Goal: Task Accomplishment & Management: Manage account settings

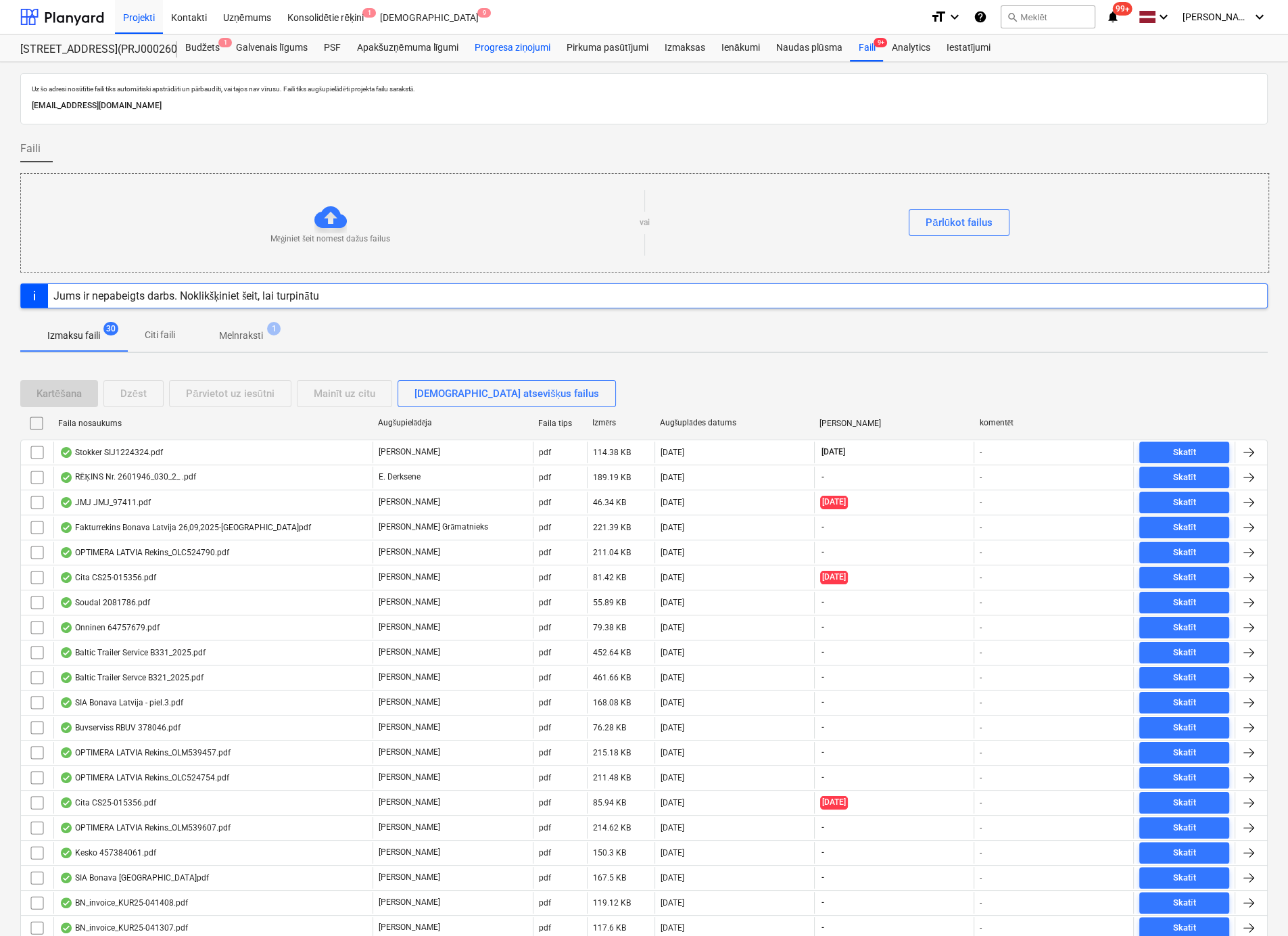
click at [511, 44] on div "Progresa ziņojumi" at bounding box center [513, 47] width 92 height 27
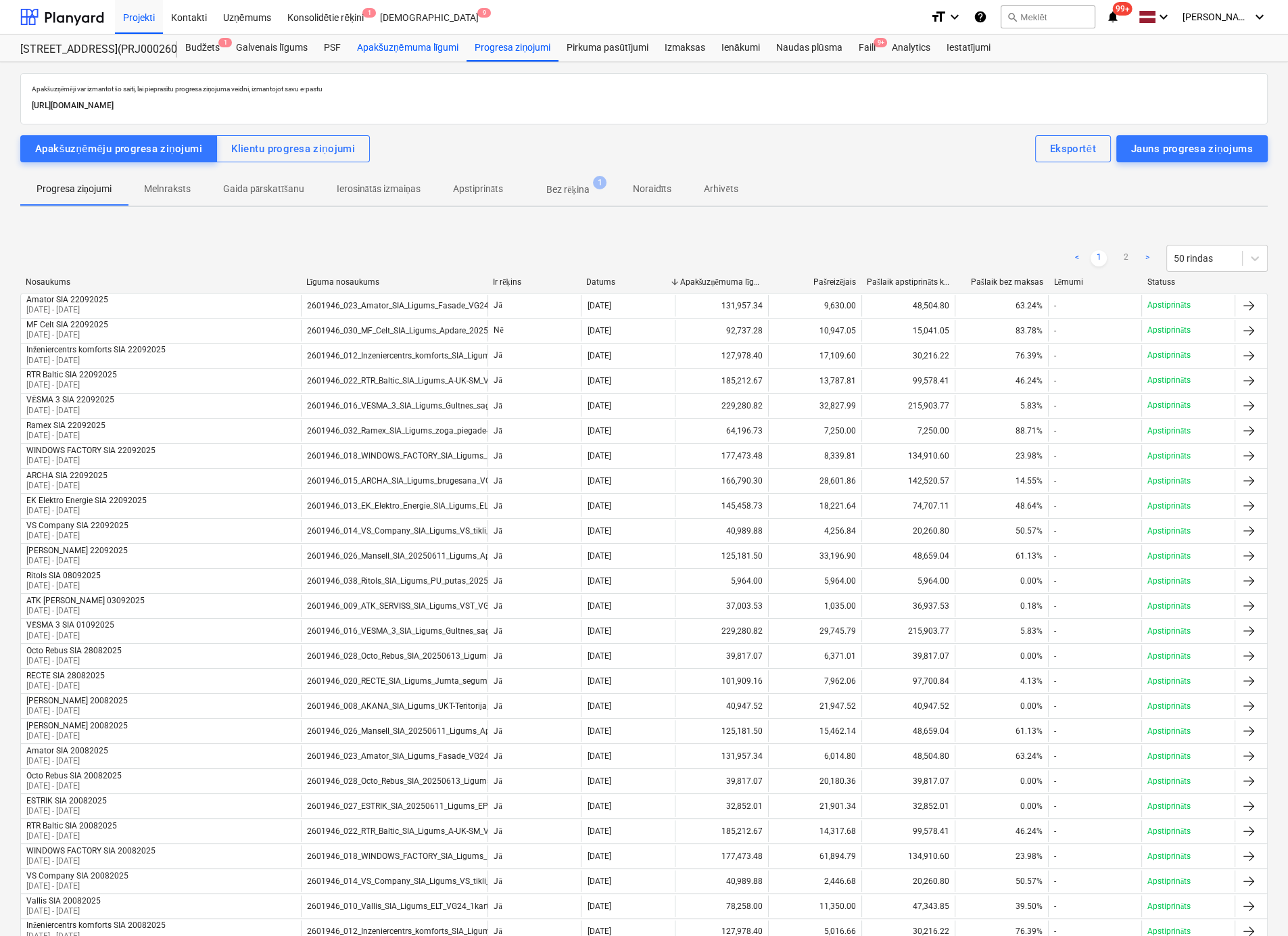
click at [390, 52] on div "Apakšuzņēmuma līgumi" at bounding box center [408, 47] width 118 height 27
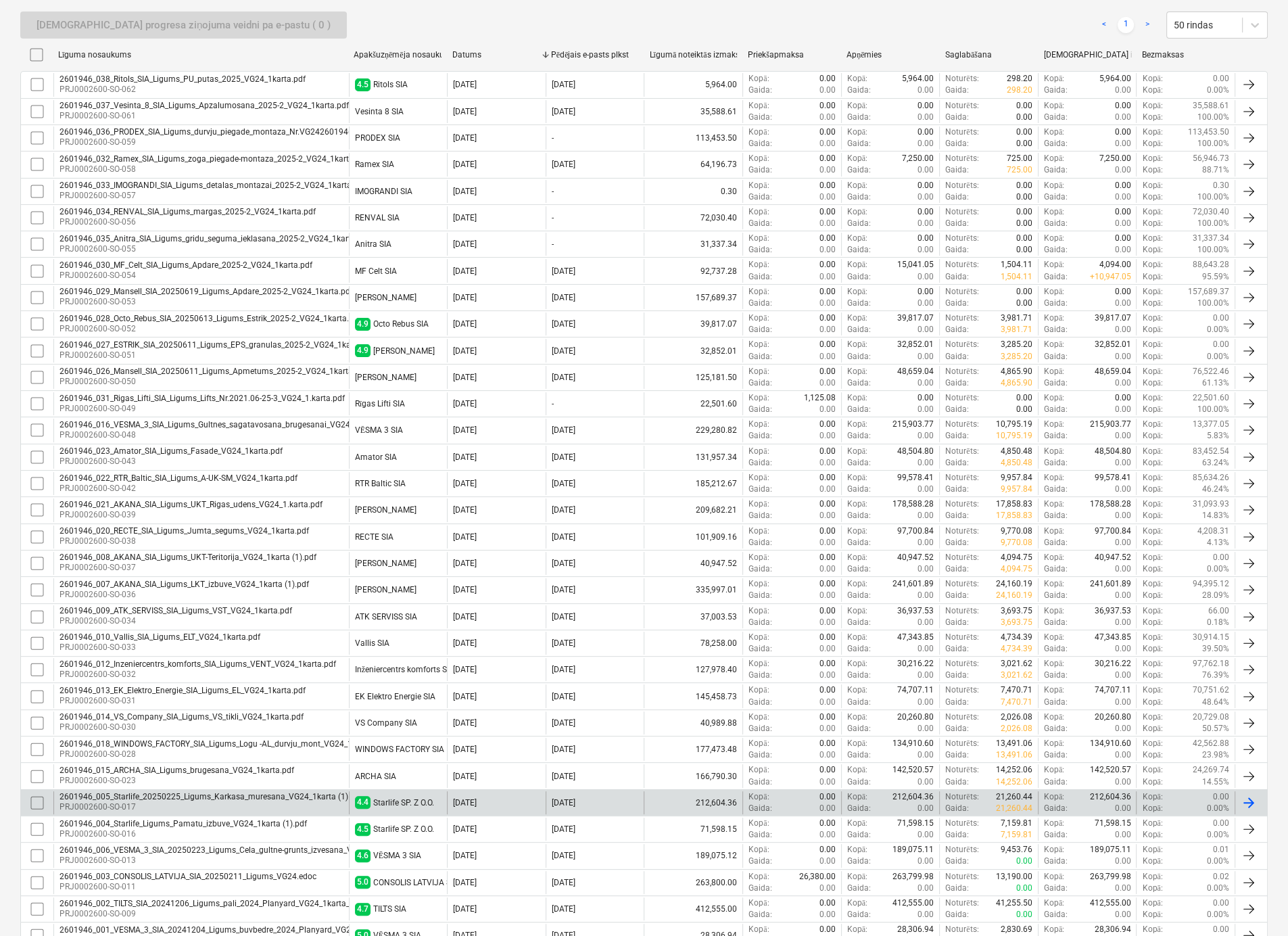
scroll to position [271, 0]
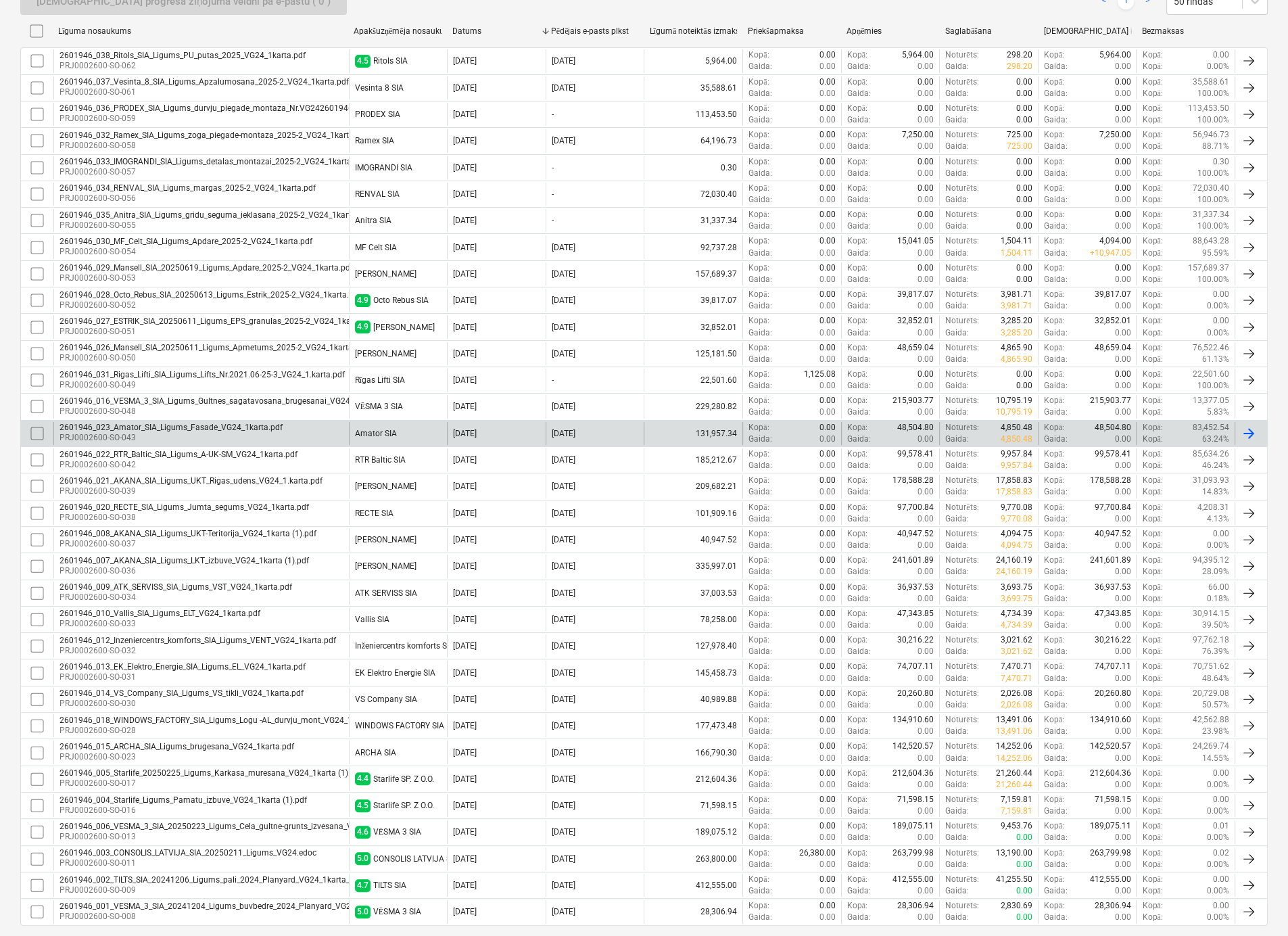
click at [138, 425] on div "2601946_023_Amator_SIA_Ligums_Fasade_VG24_1karta.pdf" at bounding box center [171, 427] width 223 height 10
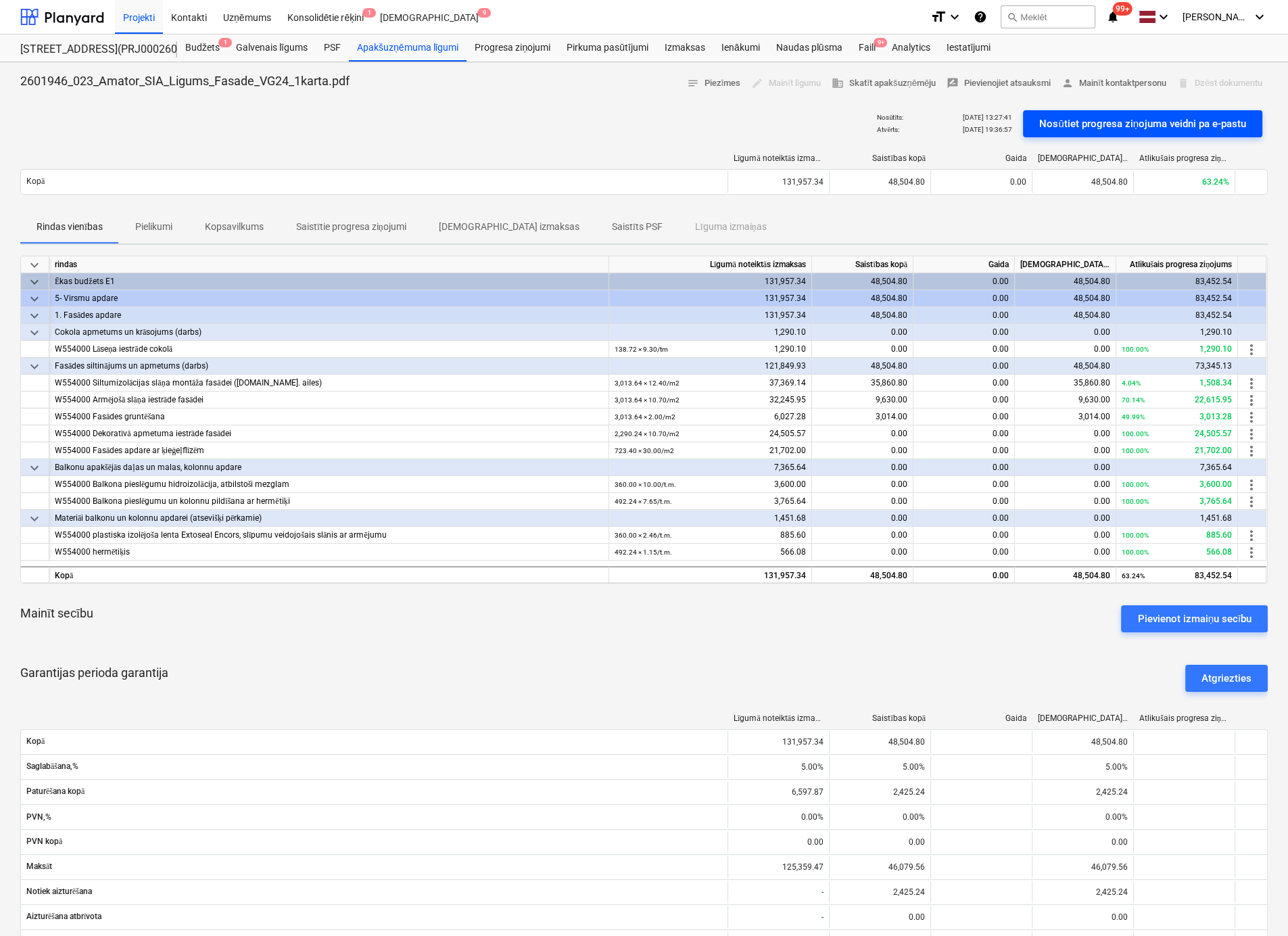
click at [1092, 122] on div "Nosūtiet progresa ziņojuma veidni pa e-pastu" at bounding box center [1142, 124] width 207 height 18
click at [333, 227] on p "Saistītie progresa ziņojumi" at bounding box center [351, 227] width 110 height 14
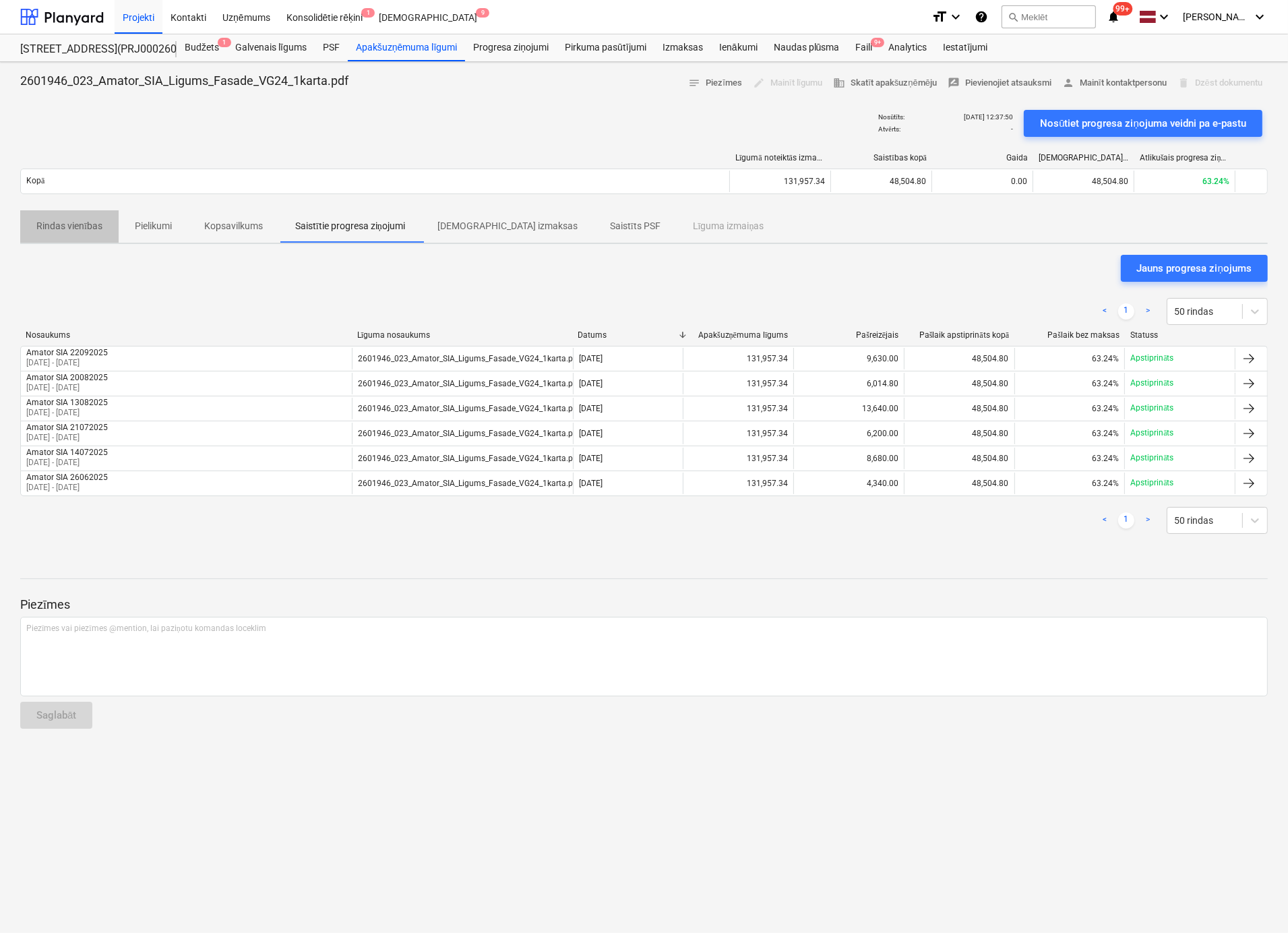
click at [84, 224] on p "Rindas vienības" at bounding box center [69, 226] width 66 height 14
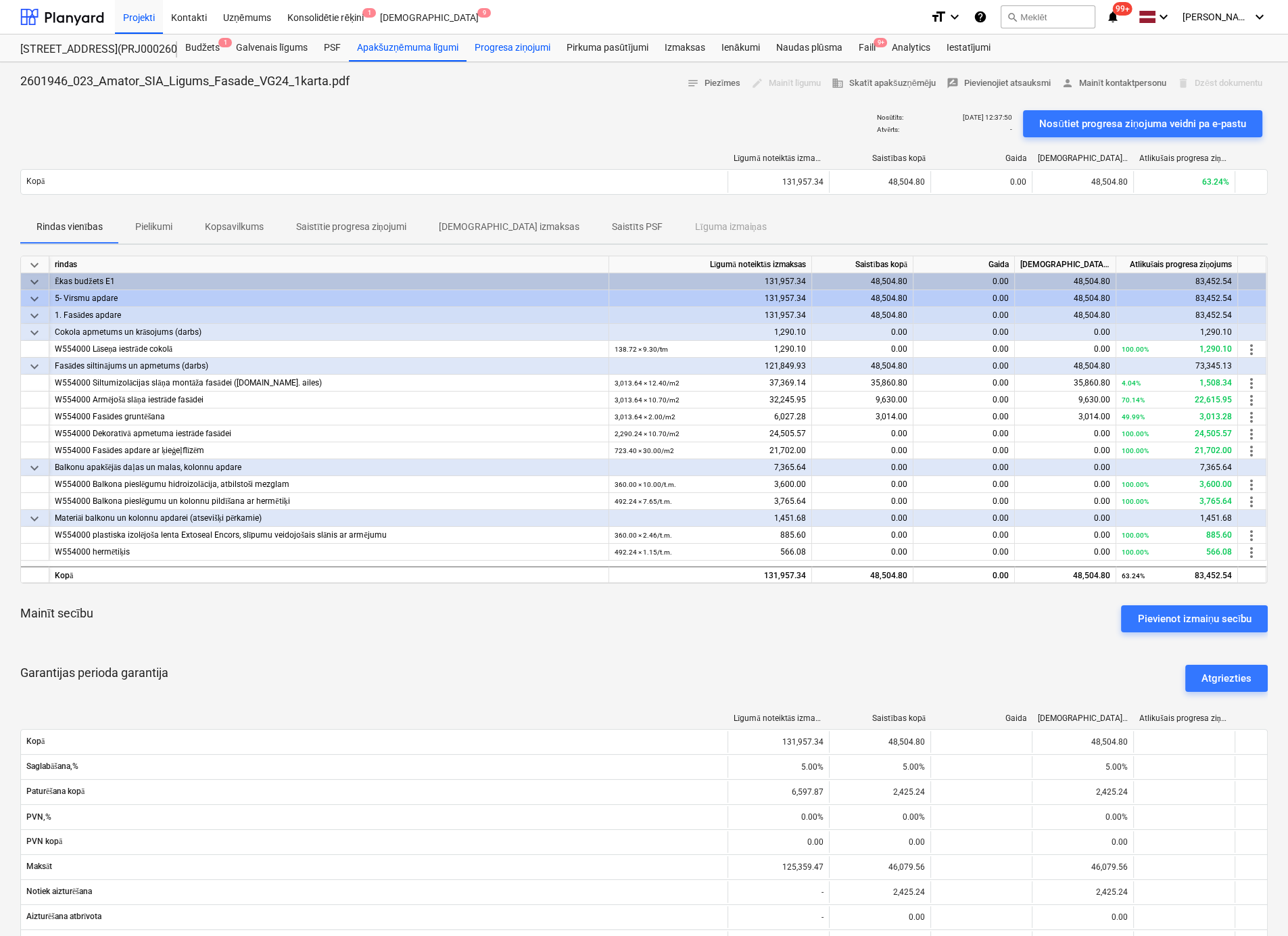
click at [525, 47] on div "Progresa ziņojumi" at bounding box center [513, 47] width 92 height 27
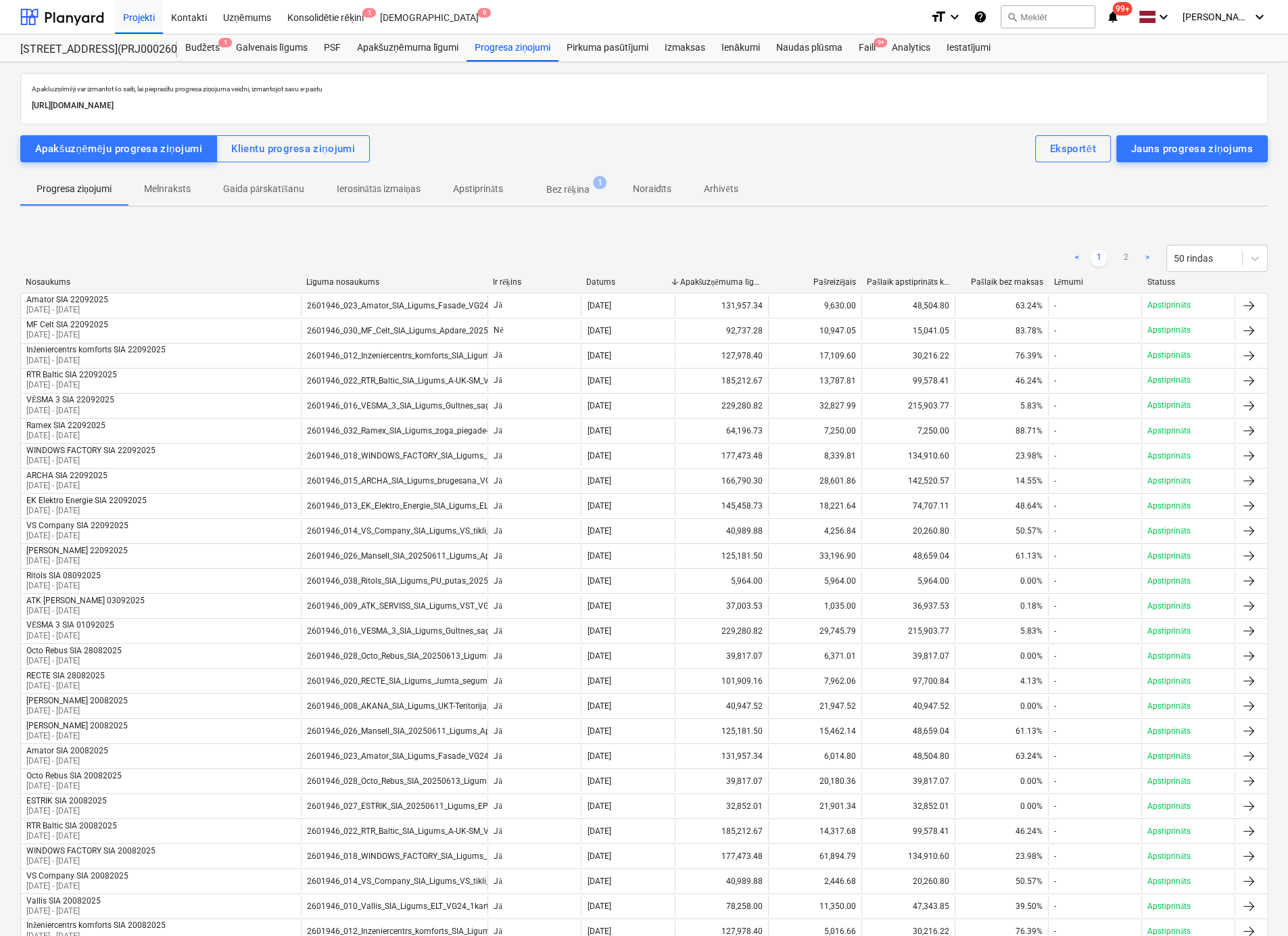
click at [569, 190] on p "Bez rēķina" at bounding box center [568, 190] width 43 height 14
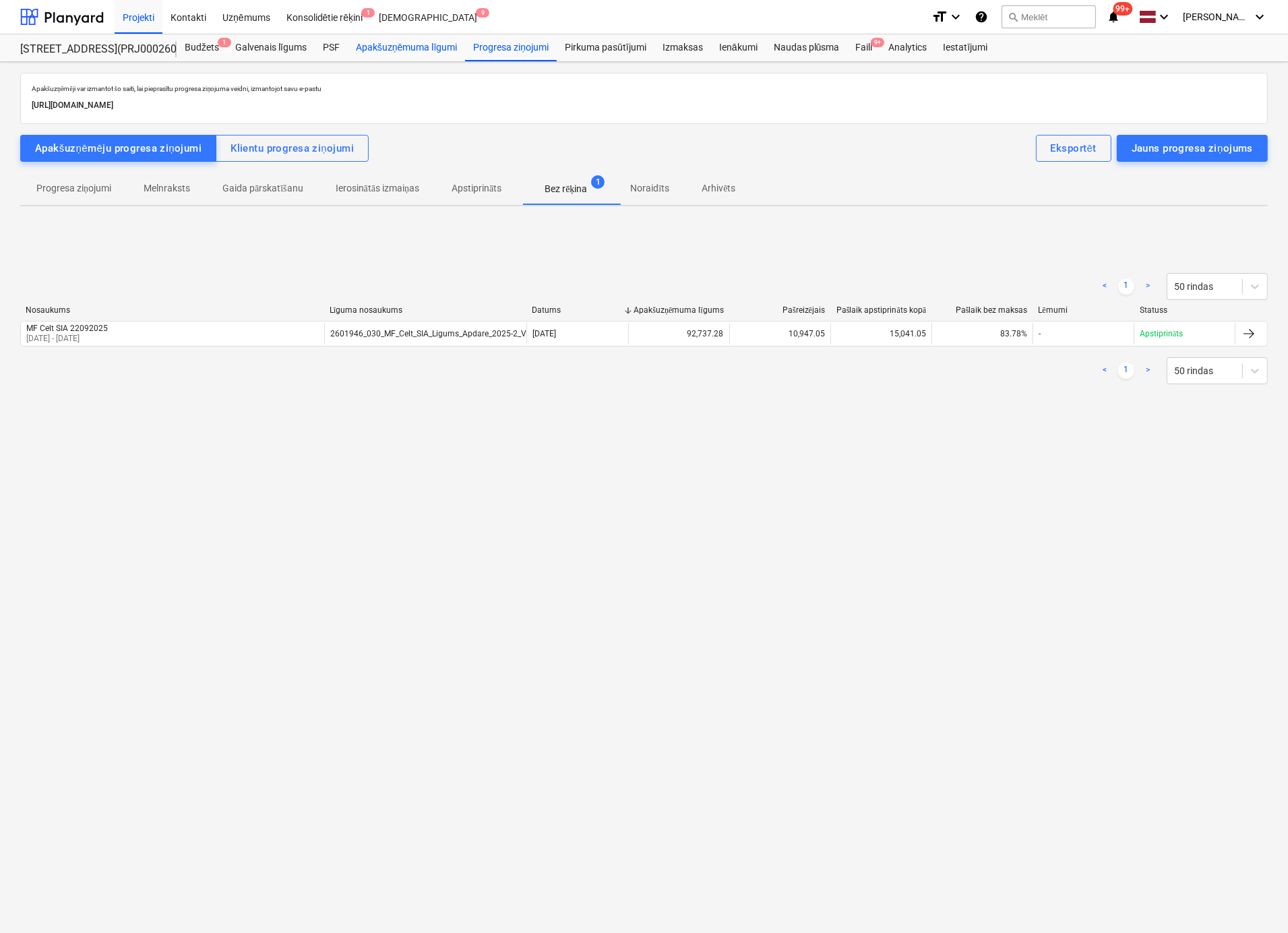
click at [384, 47] on div "Apakšuzņēmuma līgumi" at bounding box center [406, 47] width 117 height 27
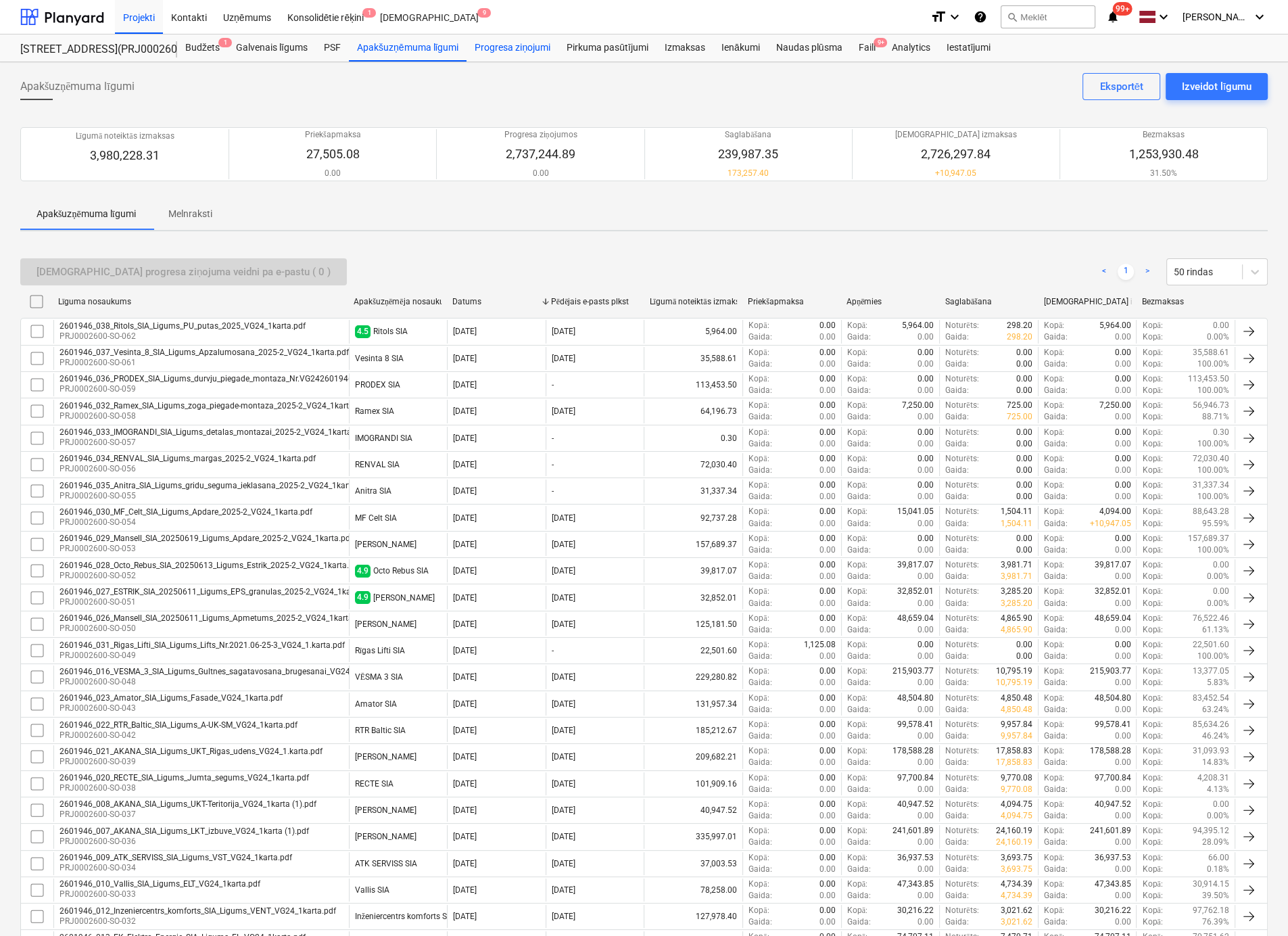
click at [521, 45] on div "Progresa ziņojumi" at bounding box center [513, 47] width 92 height 27
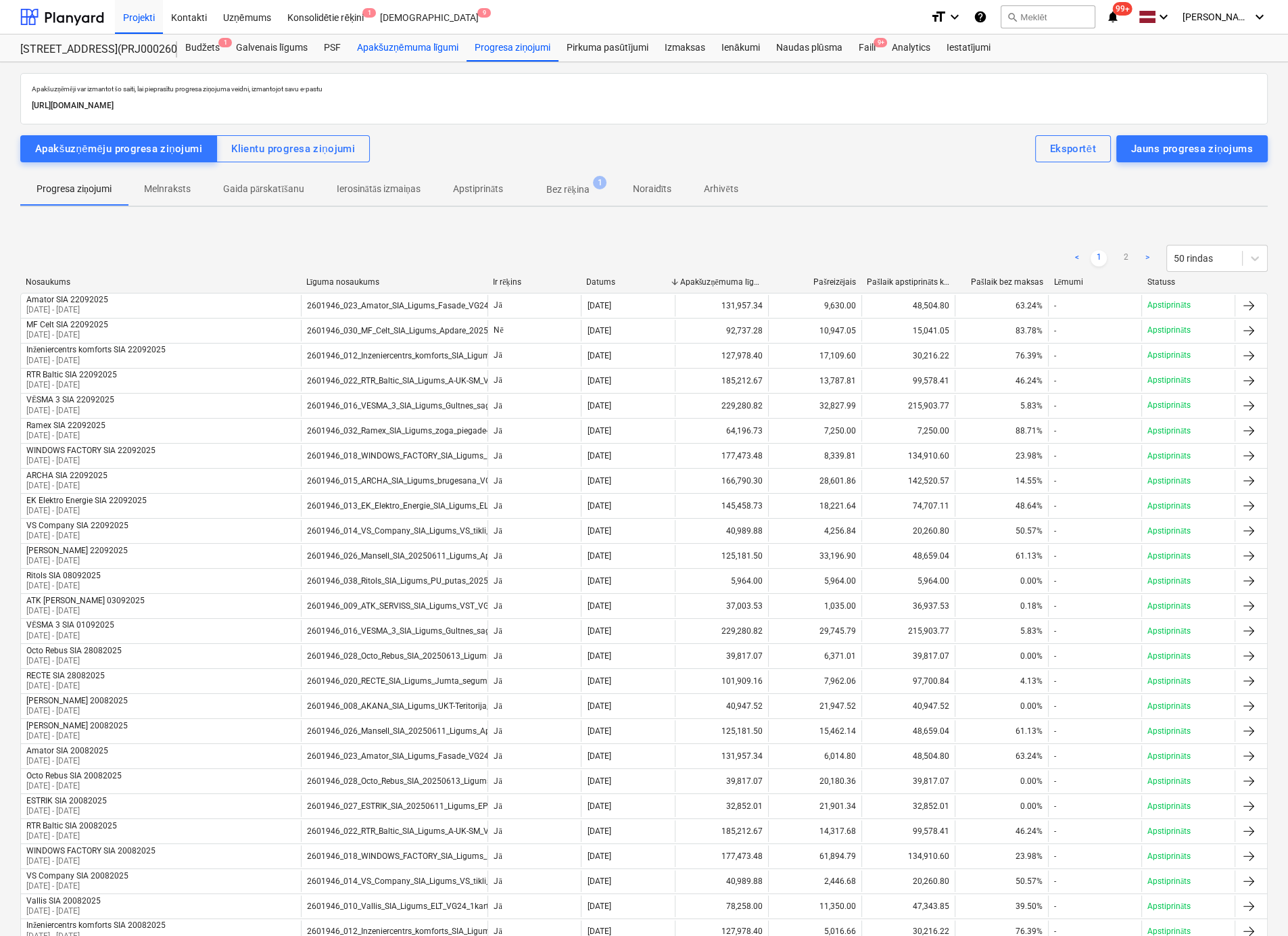
click at [403, 46] on div "Apakšuzņēmuma līgumi" at bounding box center [408, 47] width 118 height 27
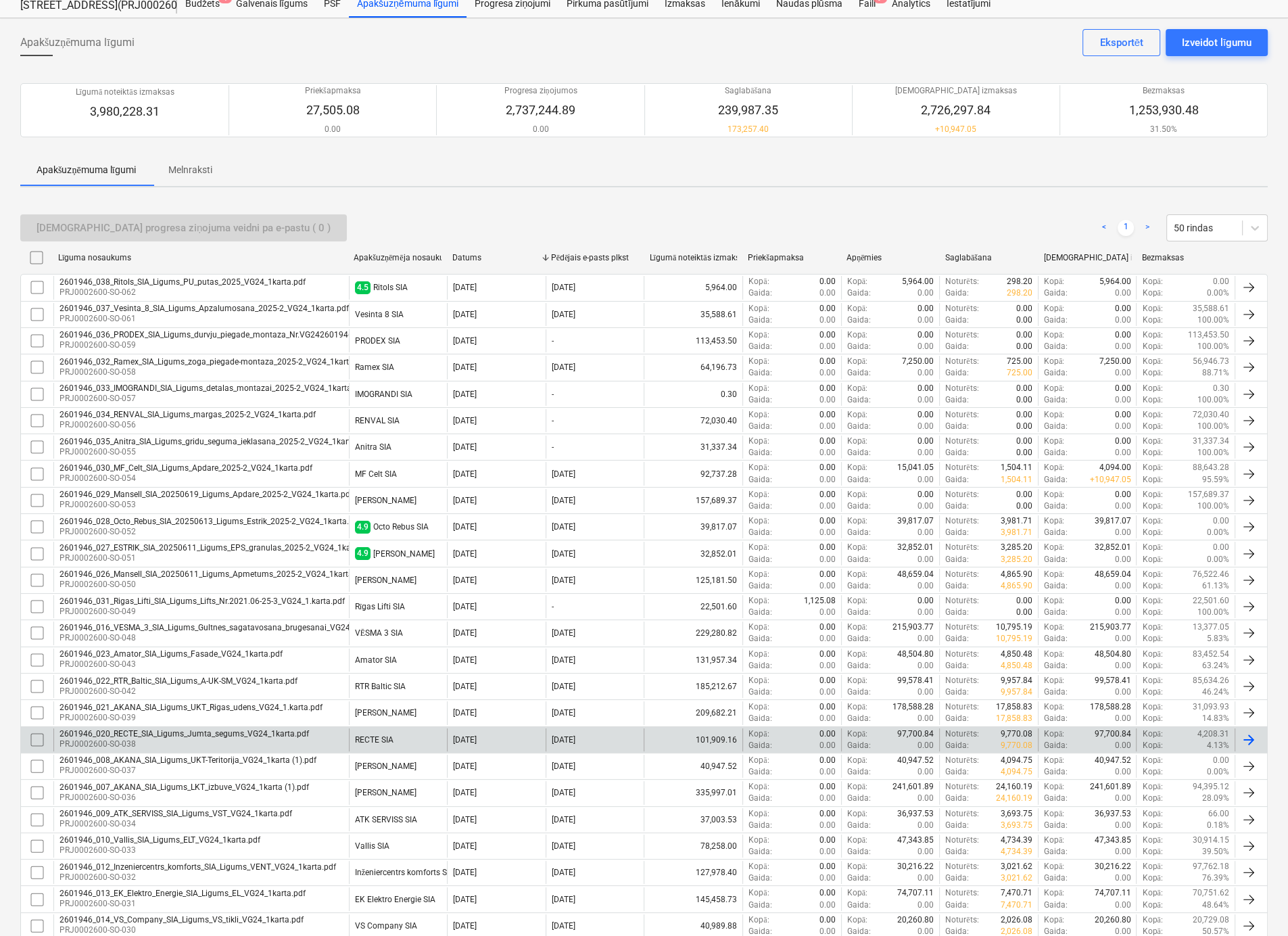
scroll to position [67, 0]
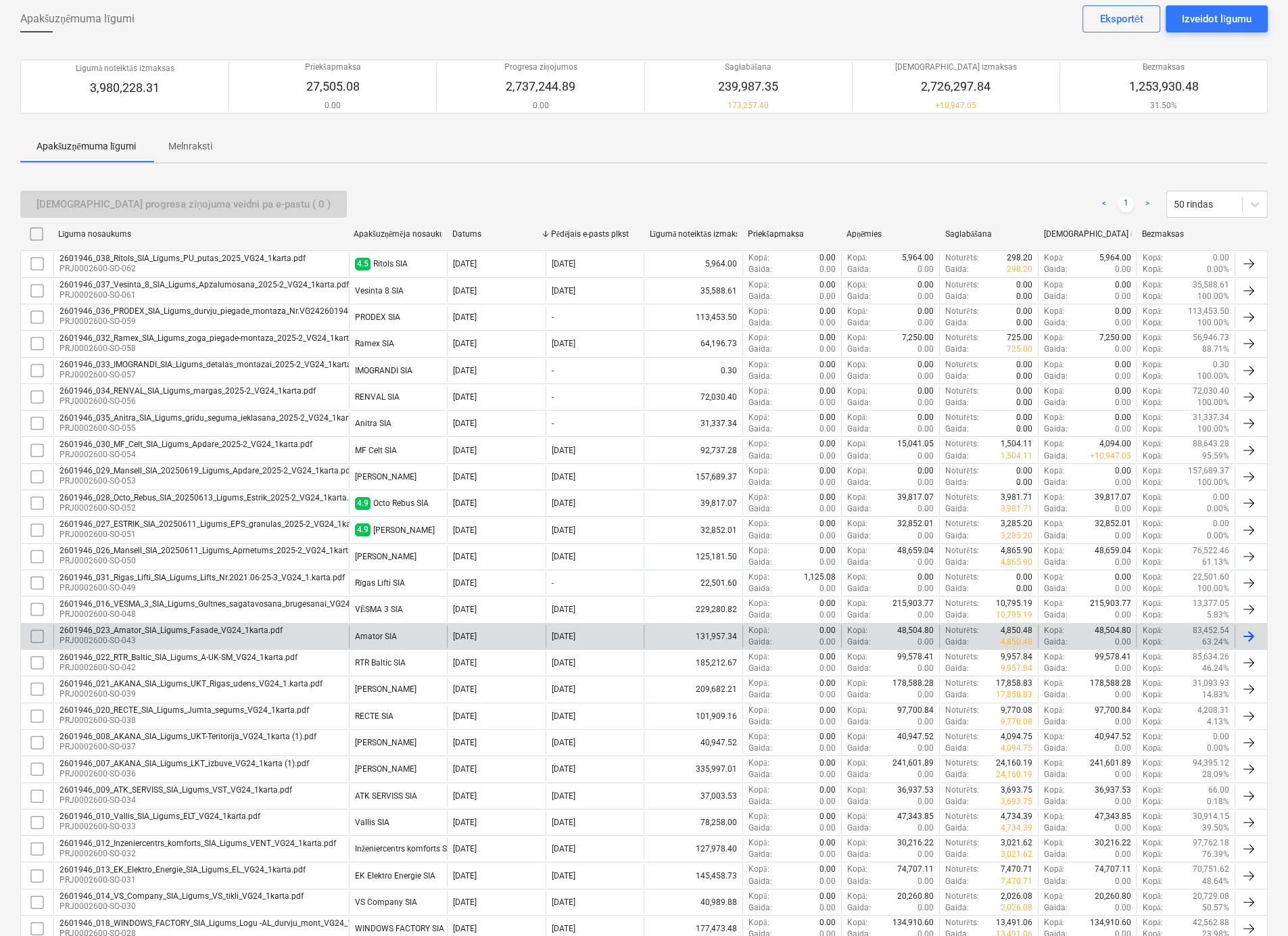
click at [39, 632] on input "checkbox" at bounding box center [36, 636] width 21 height 21
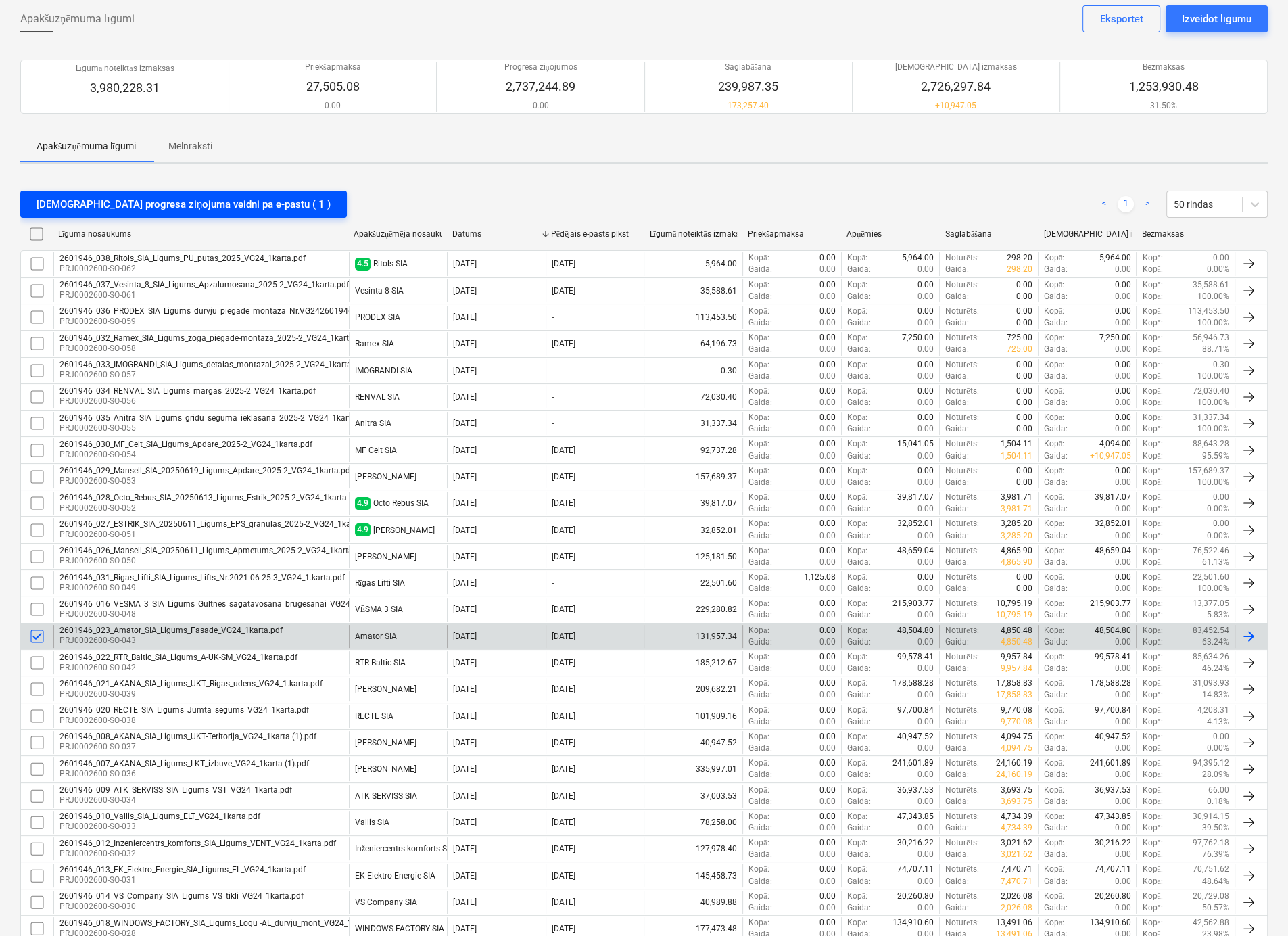
scroll to position [0, 0]
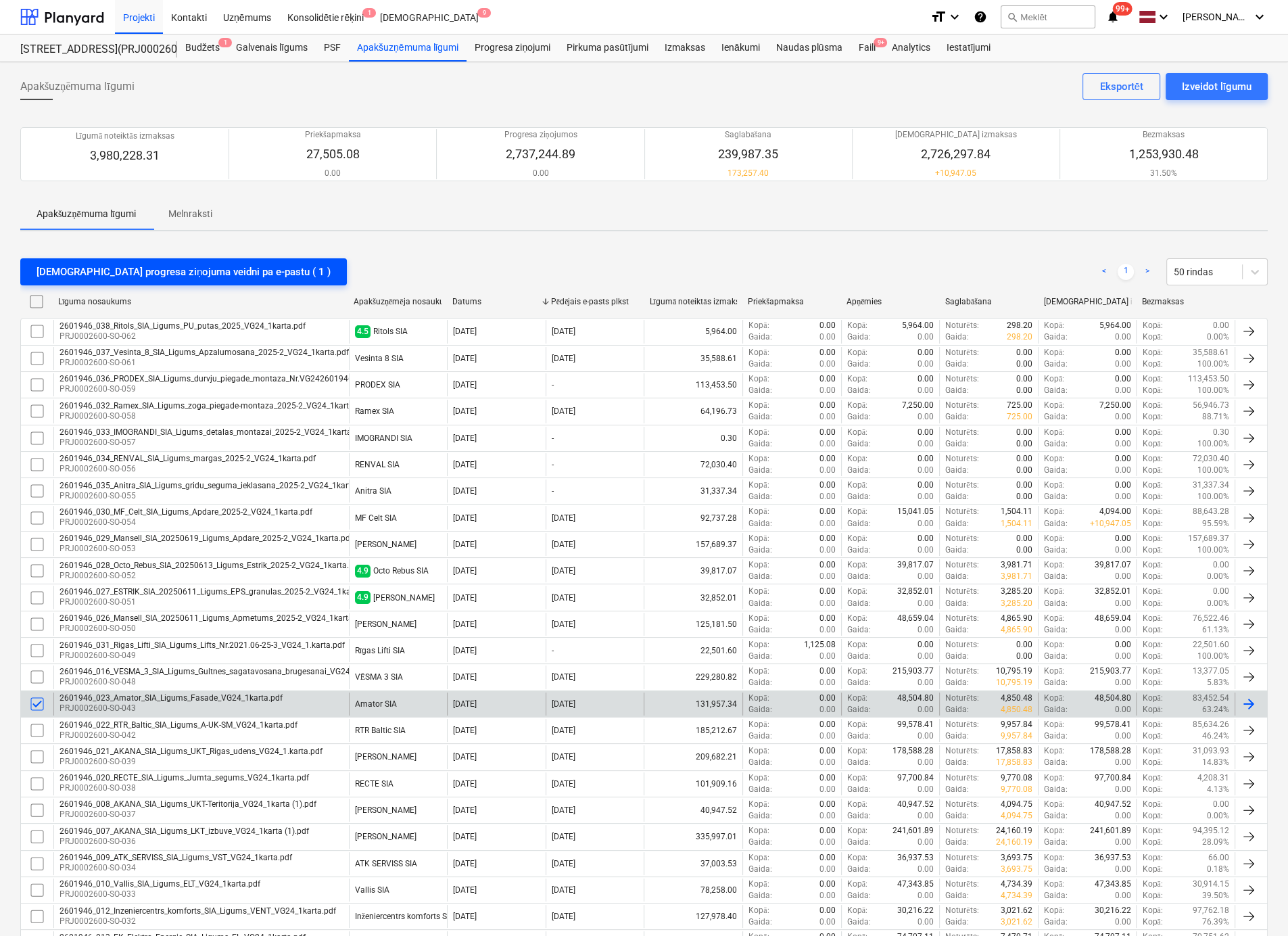
click at [213, 271] on div "Sūtīt progresa ziņojuma veidni pa e-pastu ( 1 )" at bounding box center [184, 272] width 294 height 18
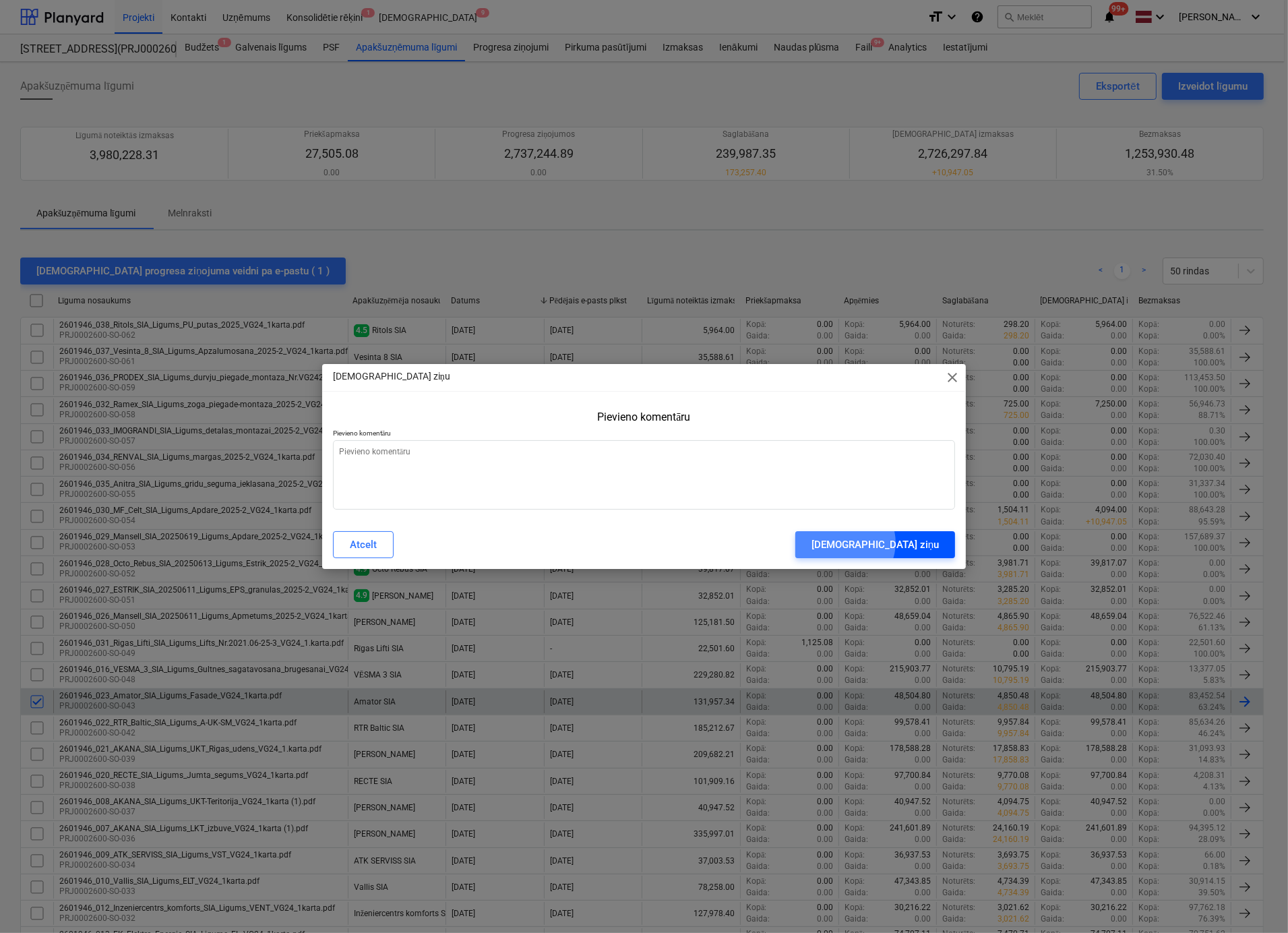
click at [929, 543] on div "Sūtīt ziņu" at bounding box center [875, 545] width 127 height 18
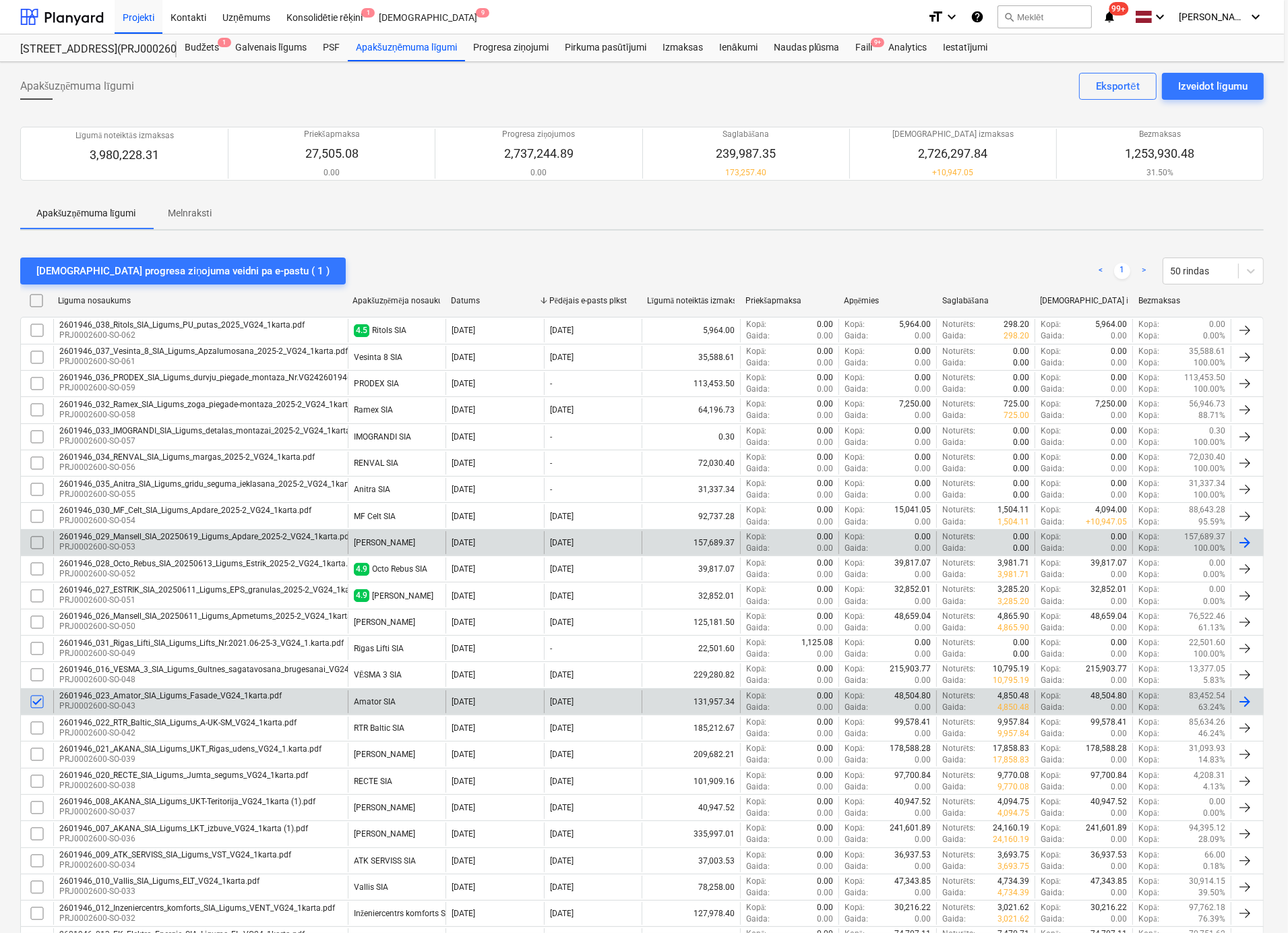
type textarea "x"
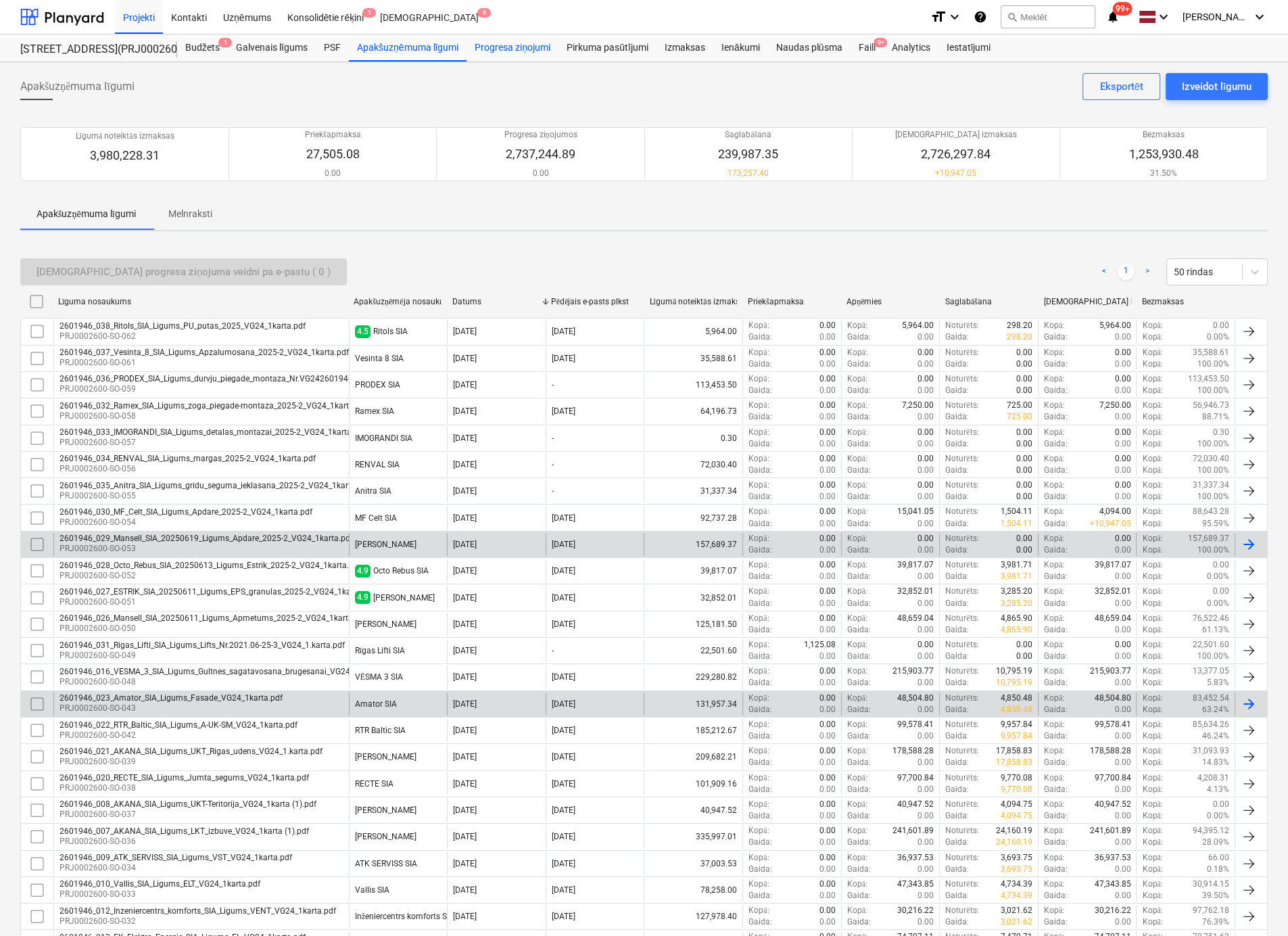
click at [504, 44] on div "Progresa ziņojumi" at bounding box center [513, 47] width 92 height 27
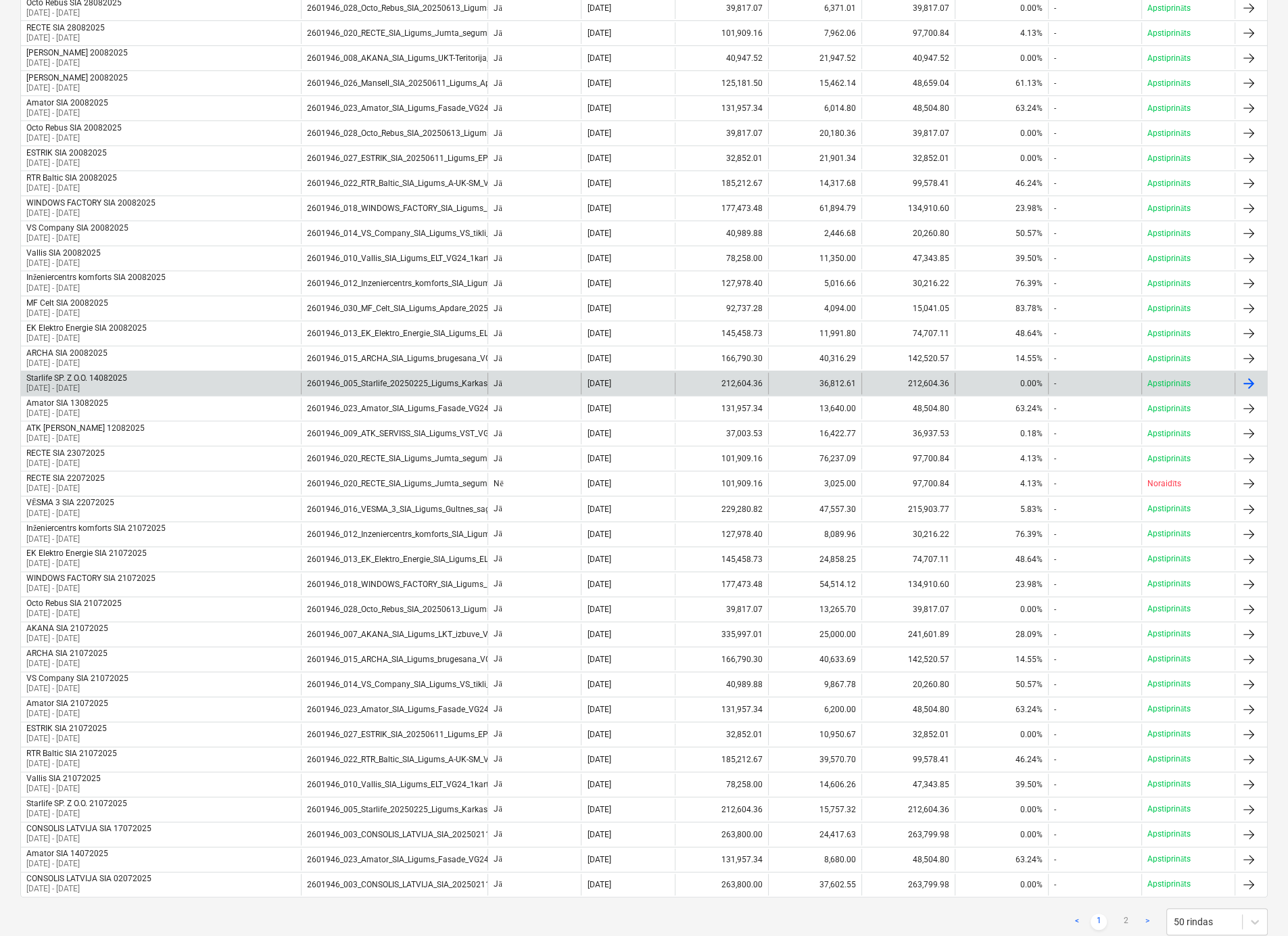
scroll to position [676, 0]
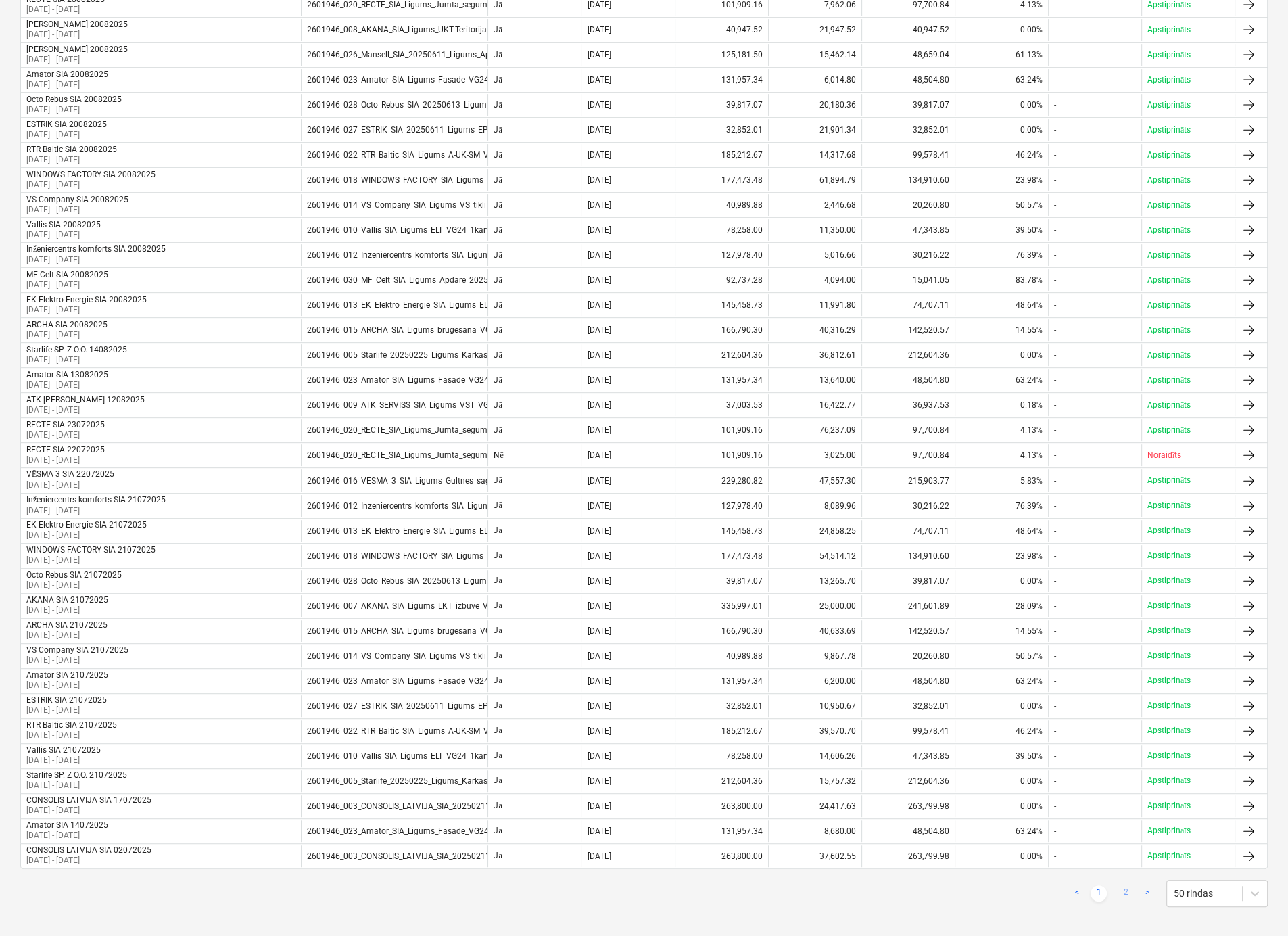
click at [1131, 885] on link "2" at bounding box center [1126, 893] width 16 height 16
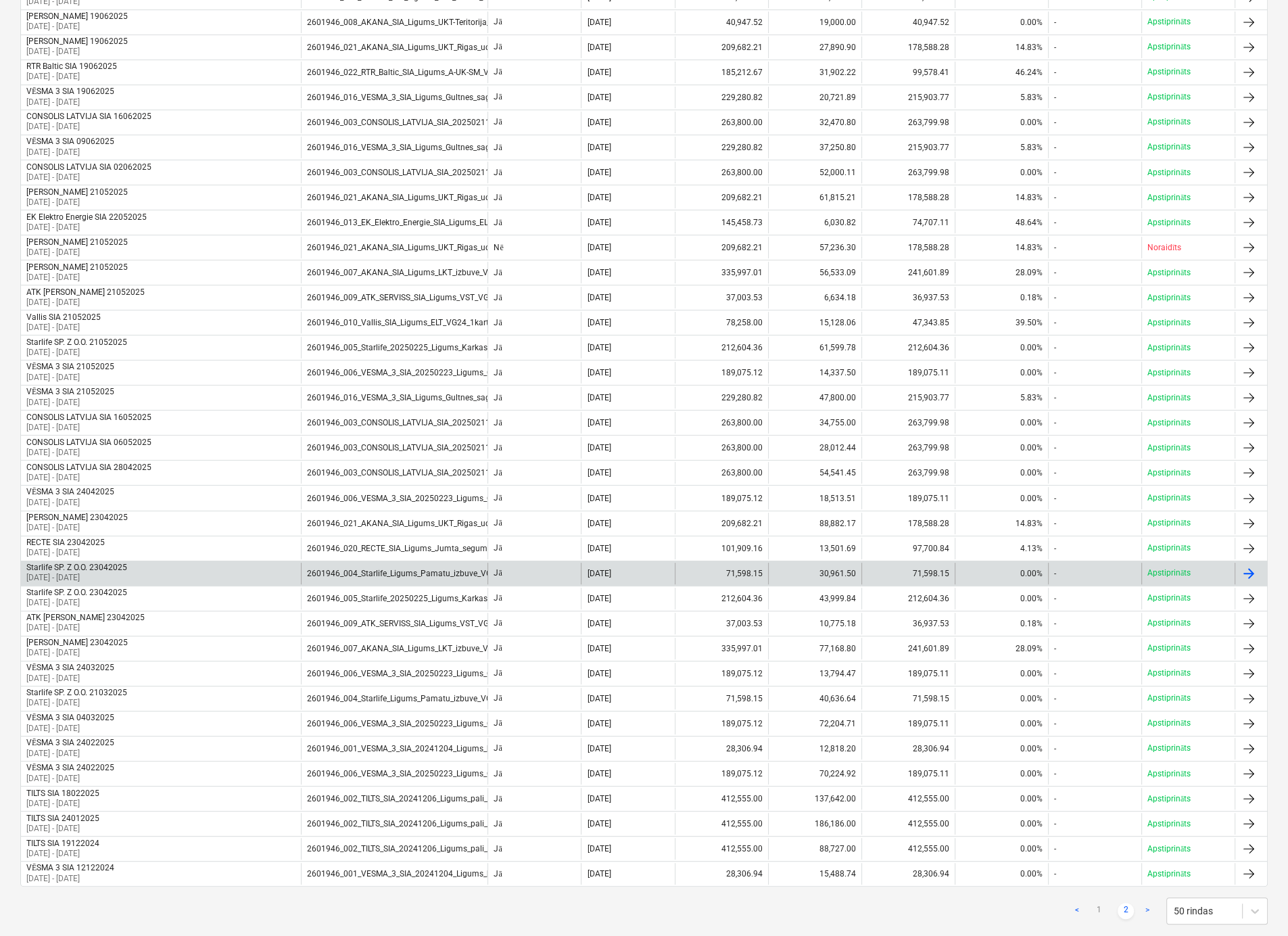
scroll to position [526, 0]
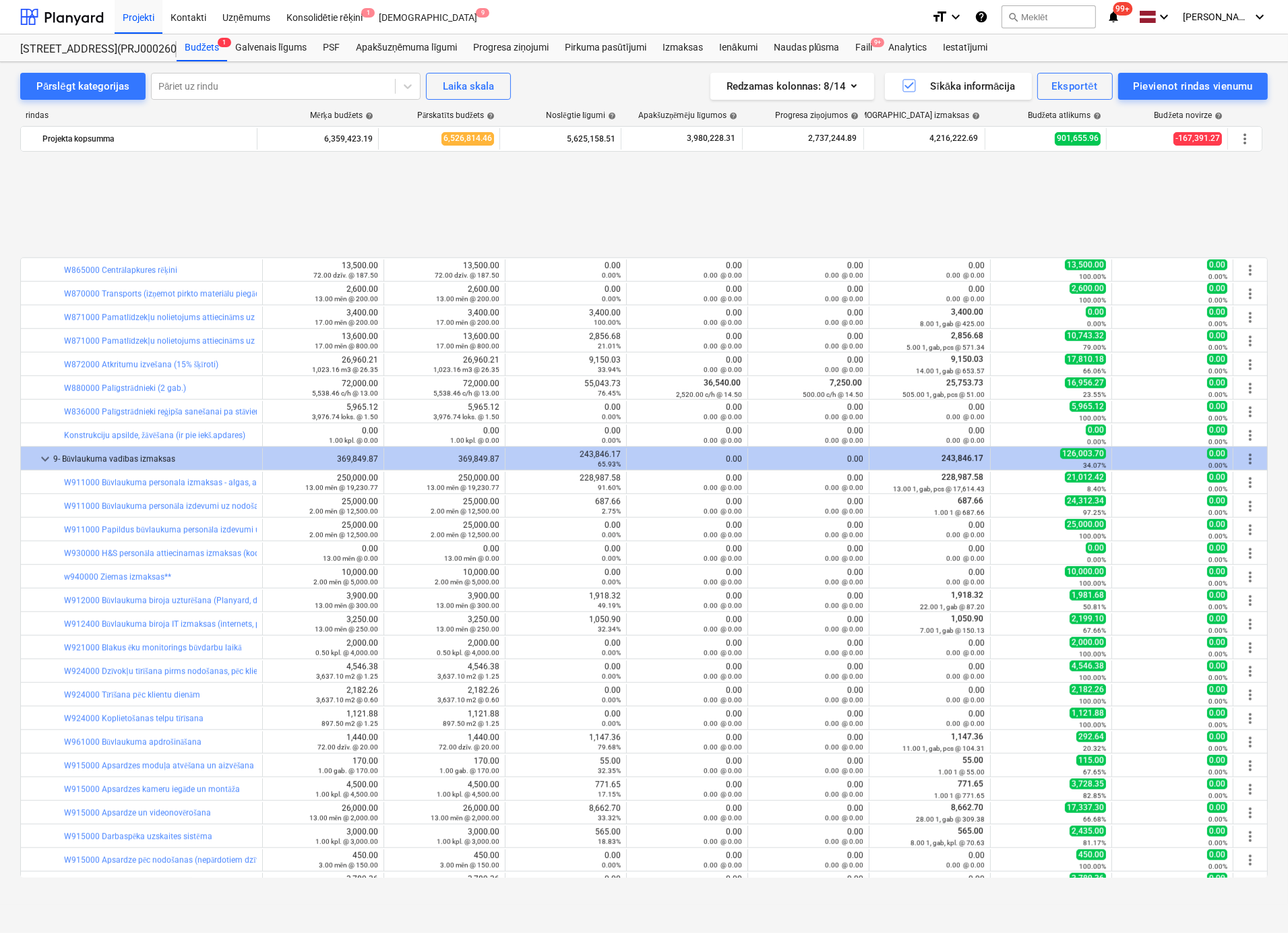
scroll to position [1709, 0]
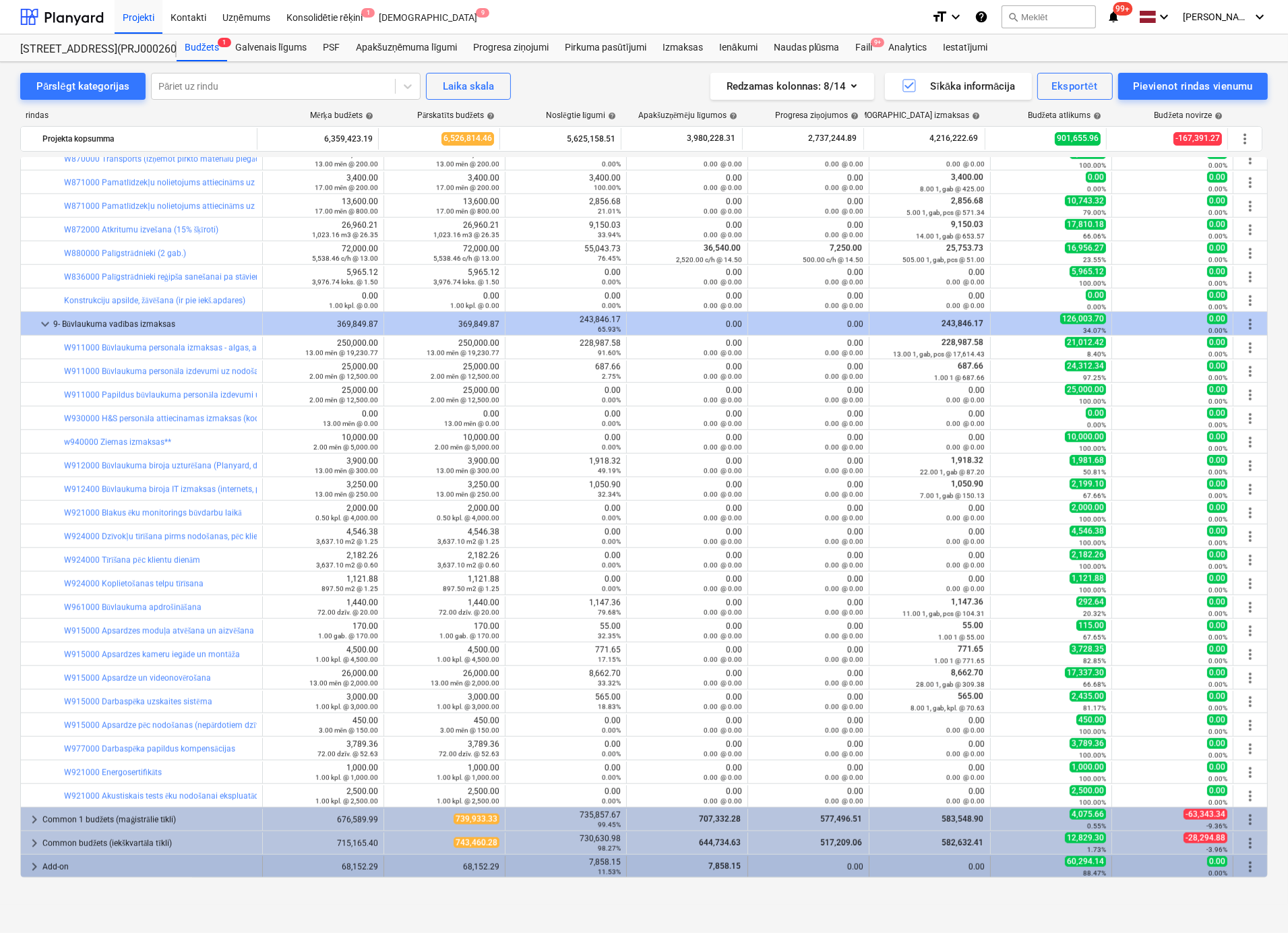
click at [58, 861] on div "Add-on" at bounding box center [149, 866] width 214 height 21
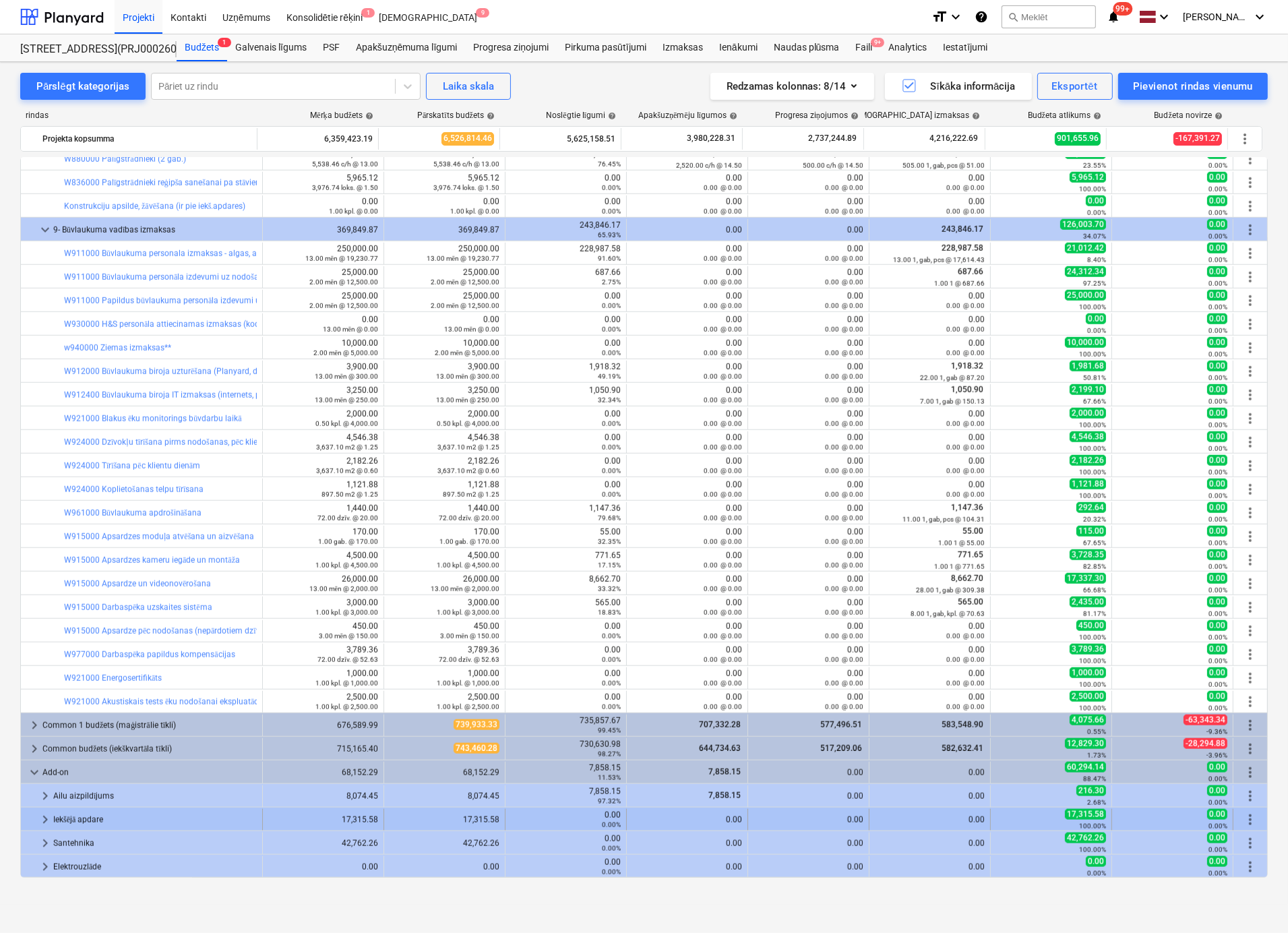
click at [62, 823] on div "Iekšējā apdare" at bounding box center [155, 819] width 203 height 21
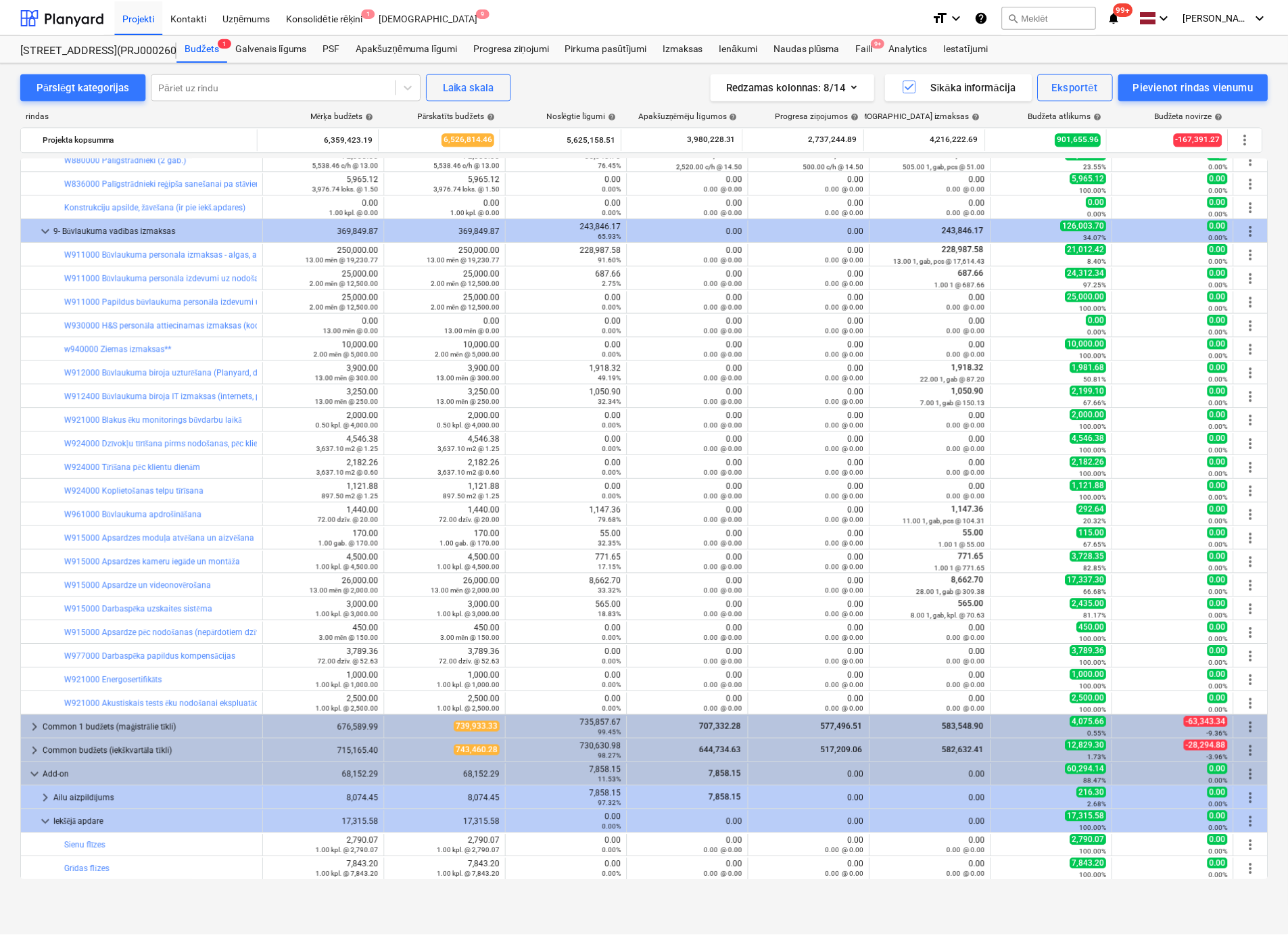
scroll to position [1951, 0]
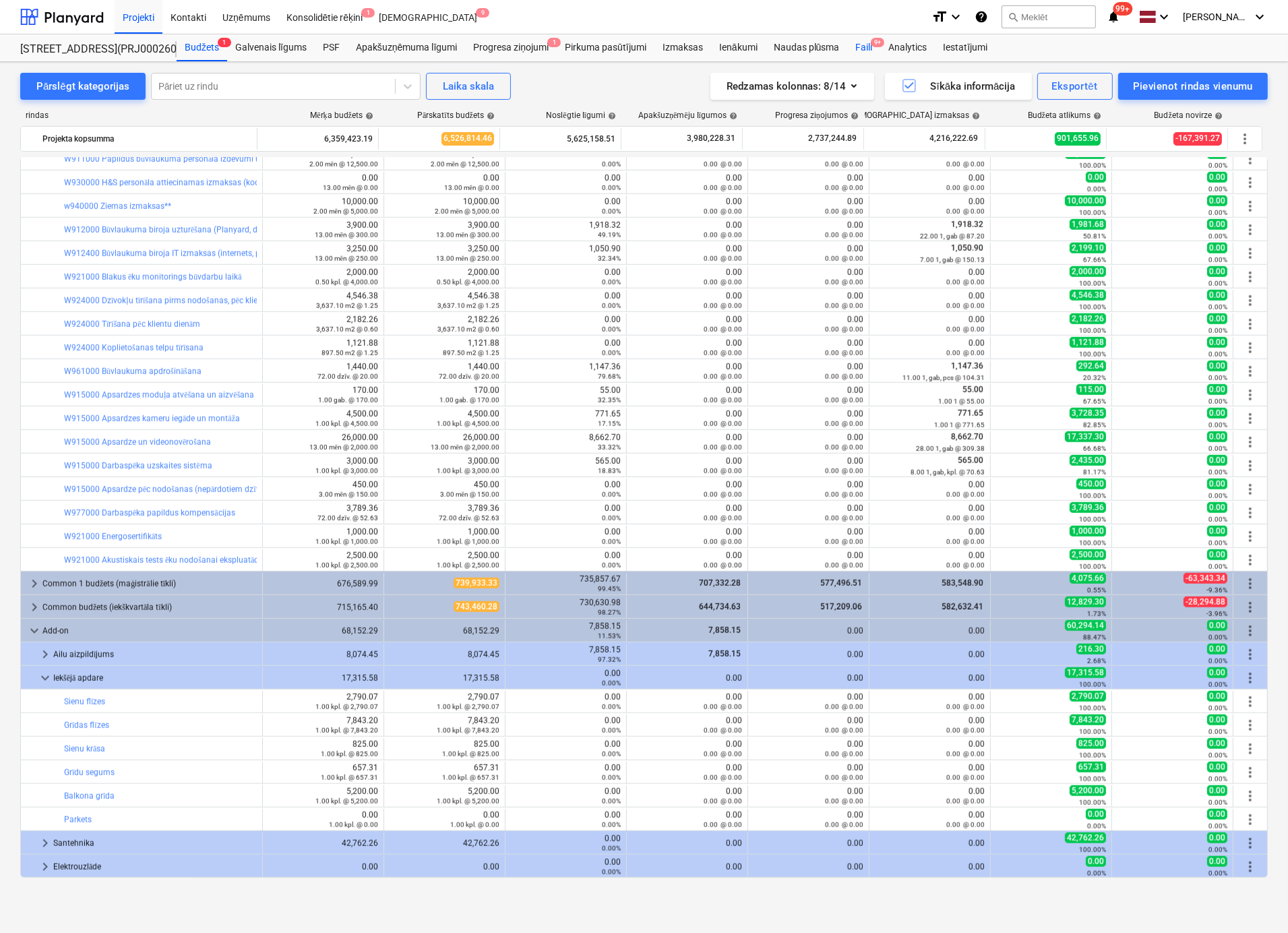
click at [860, 44] on div "Faili 9+" at bounding box center [864, 47] width 33 height 27
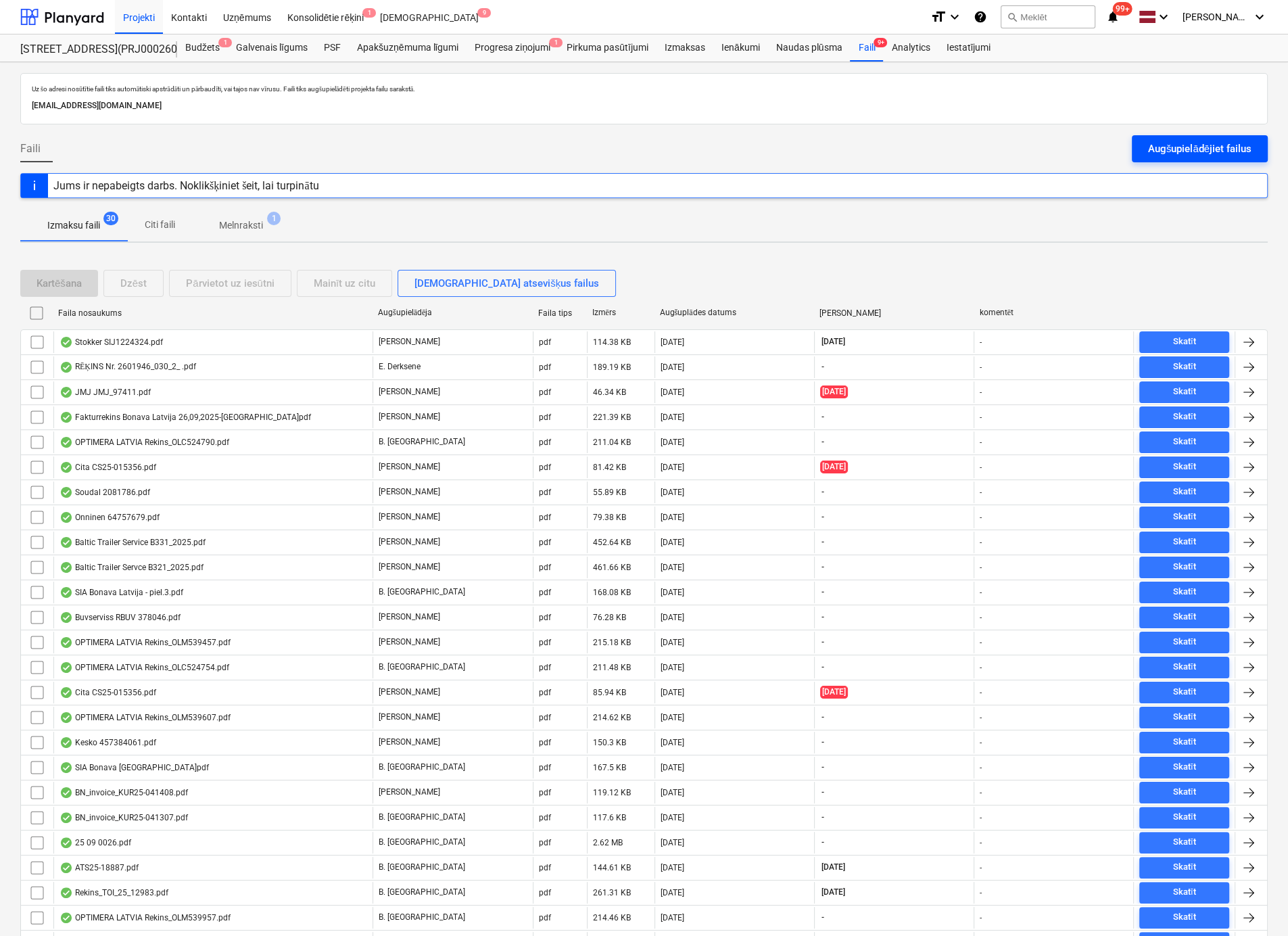
click at [1178, 150] on div "Augšupielādējiet failus" at bounding box center [1199, 149] width 104 height 18
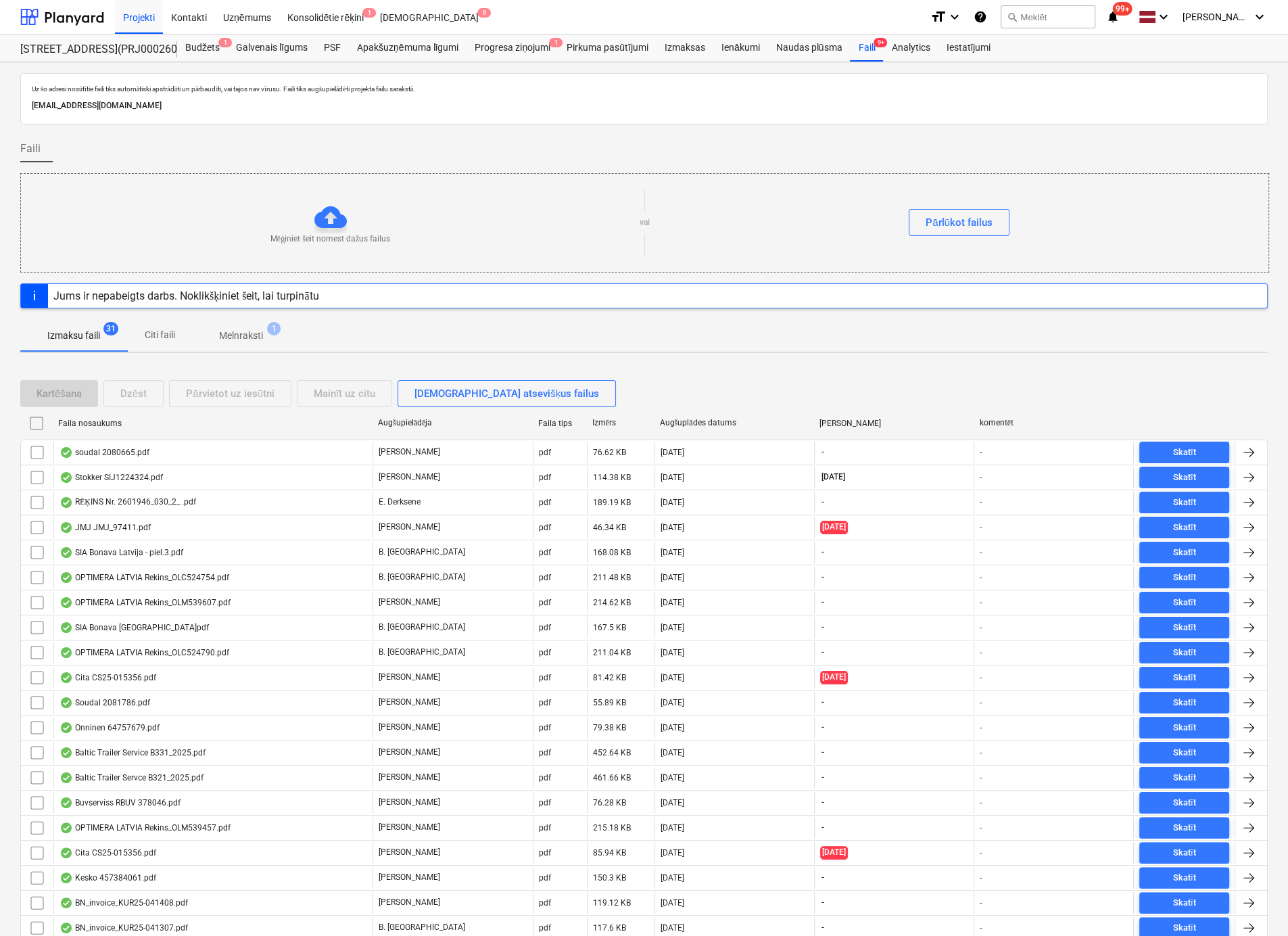
click at [1282, 261] on div "Uz šo adresi nosūtītie faili tiks automātiski apstrādāti un pārbaudīti, vai taj…" at bounding box center [644, 663] width 1288 height 1202
click at [863, 47] on div "Faili 9+" at bounding box center [867, 47] width 33 height 27
click at [870, 47] on div "Faili 9+" at bounding box center [867, 47] width 33 height 27
click at [514, 45] on div "Progresa ziņojumi 1" at bounding box center [513, 47] width 92 height 27
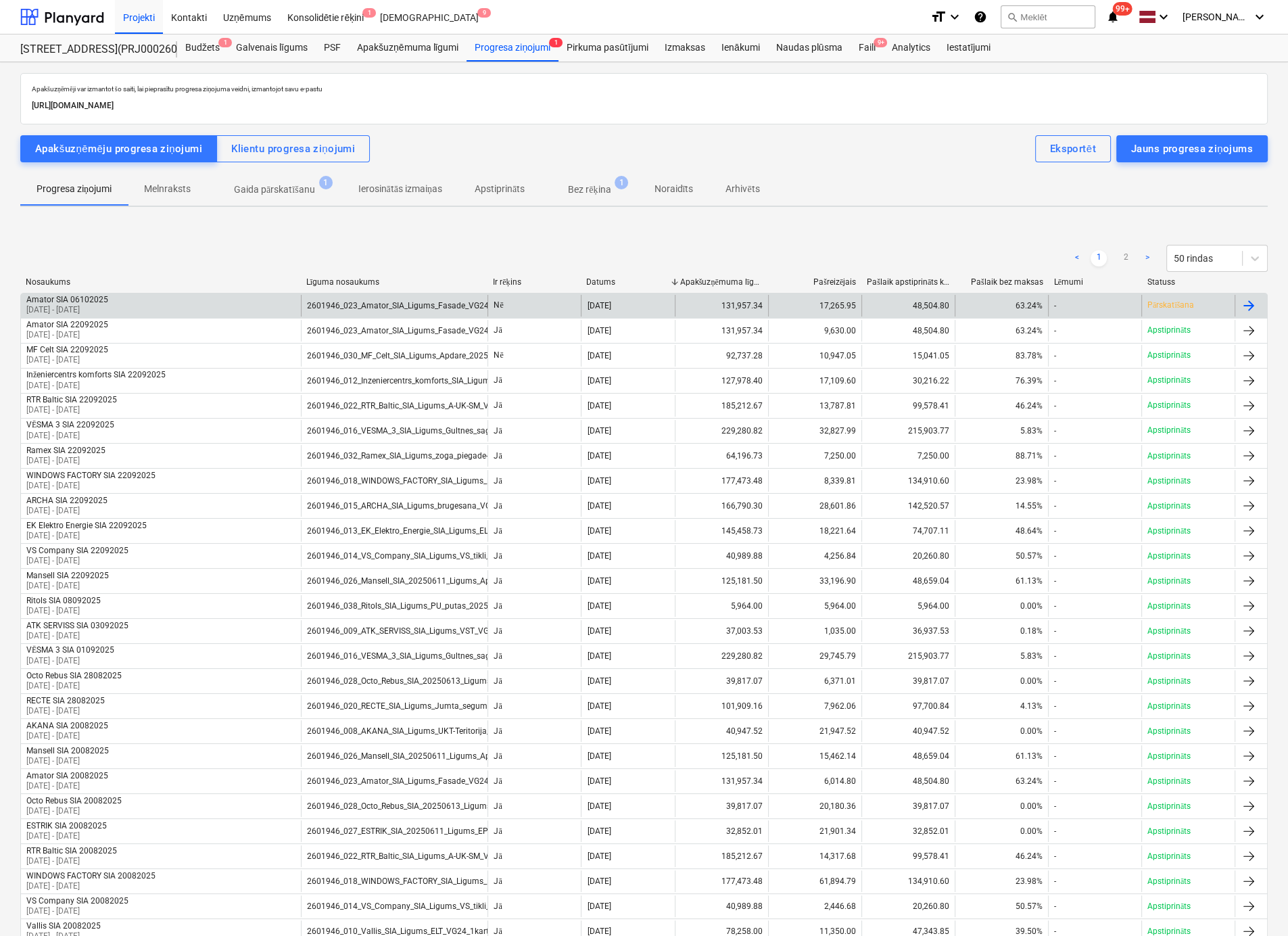
click at [1164, 307] on p "Pārskatīšana" at bounding box center [1171, 305] width 47 height 12
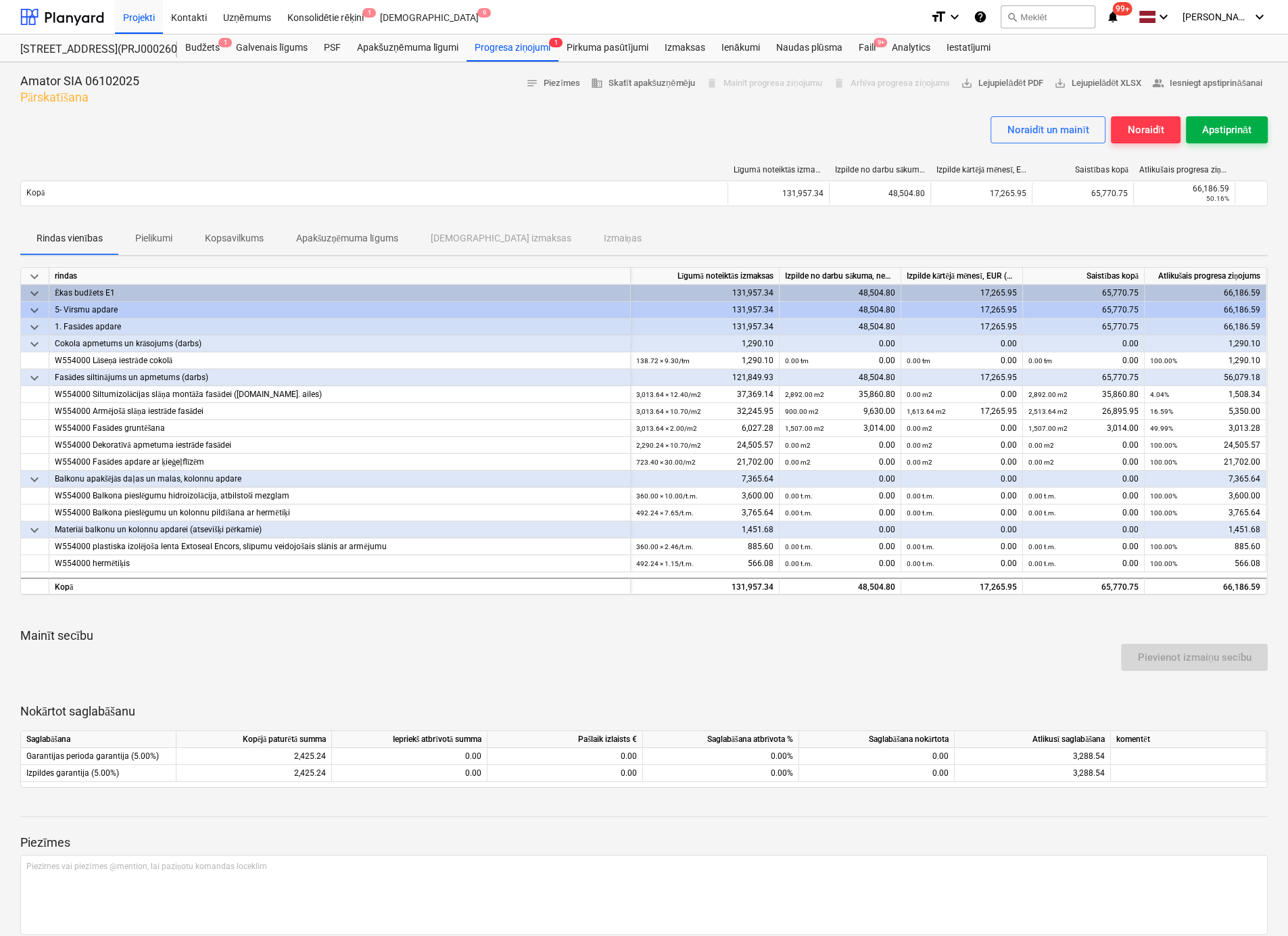
click at [1230, 129] on div "Apstiprināt" at bounding box center [1227, 130] width 49 height 18
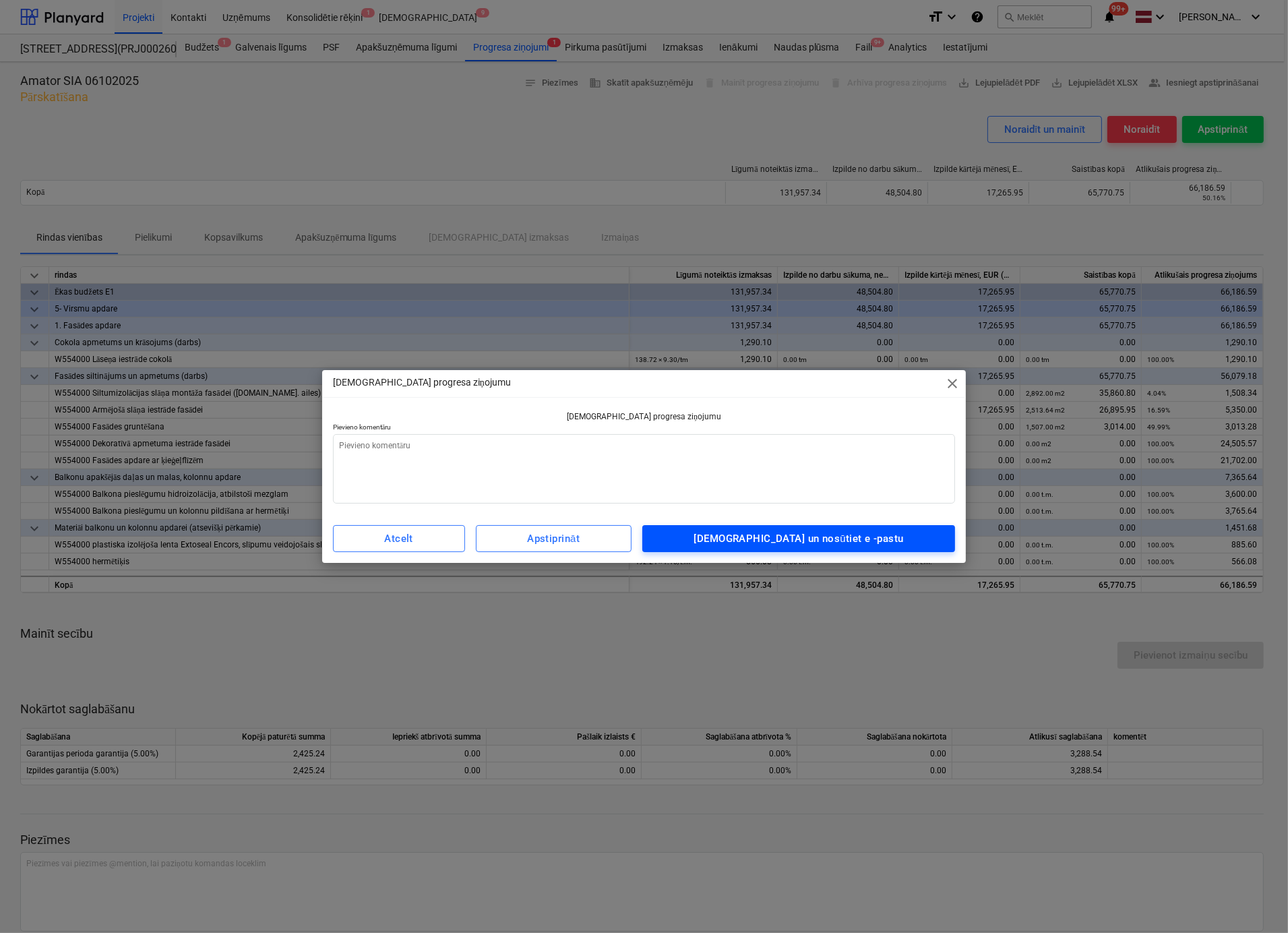
click at [844, 541] on div "[DEMOGRAPHIC_DATA] un nosūtiet e -pastu" at bounding box center [799, 538] width 210 height 18
type textarea "x"
